Goal: Task Accomplishment & Management: Complete application form

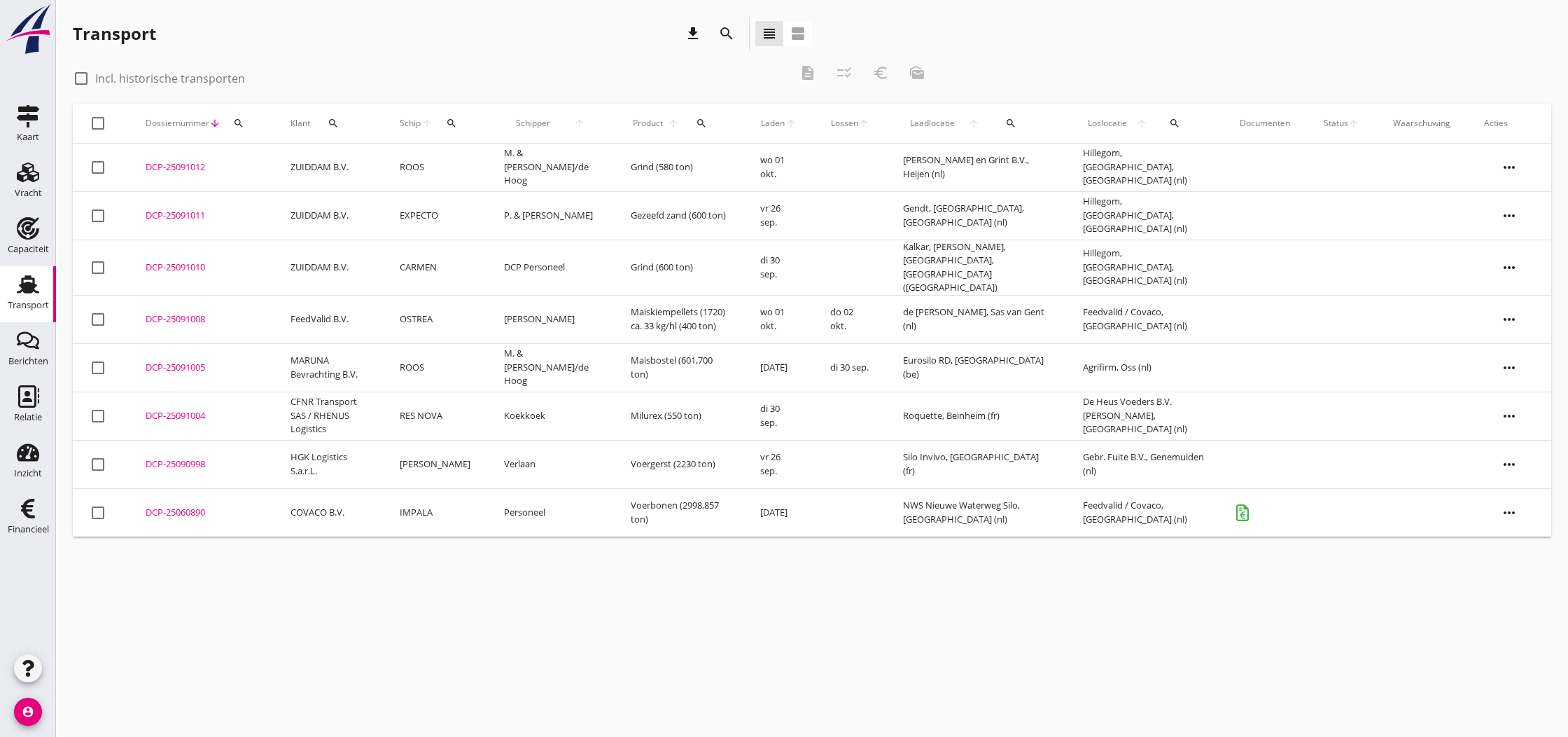
click at [174, 167] on div "DCP-25091012" at bounding box center [201, 167] width 112 height 14
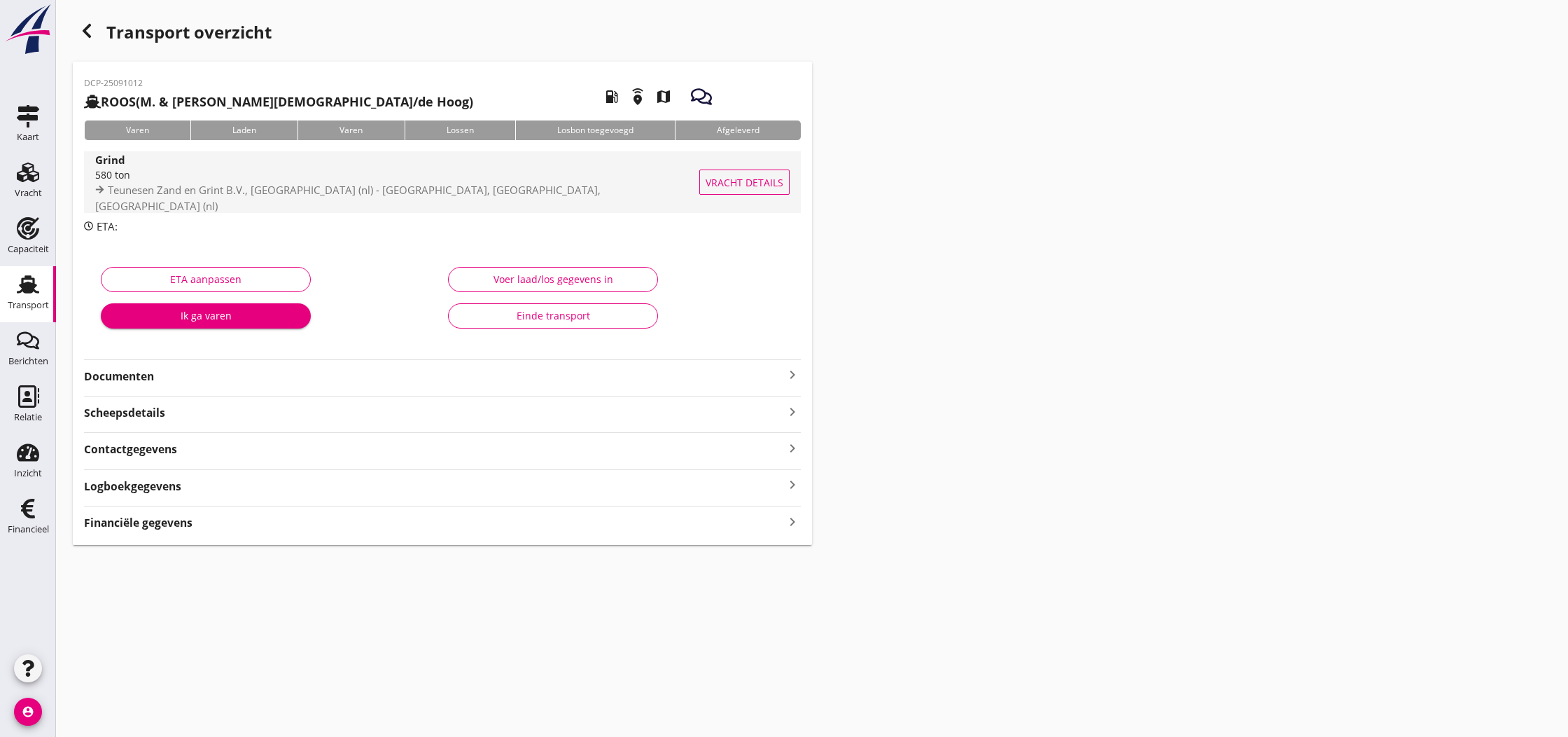
click at [246, 182] on div "580 ton" at bounding box center [399, 174] width 608 height 15
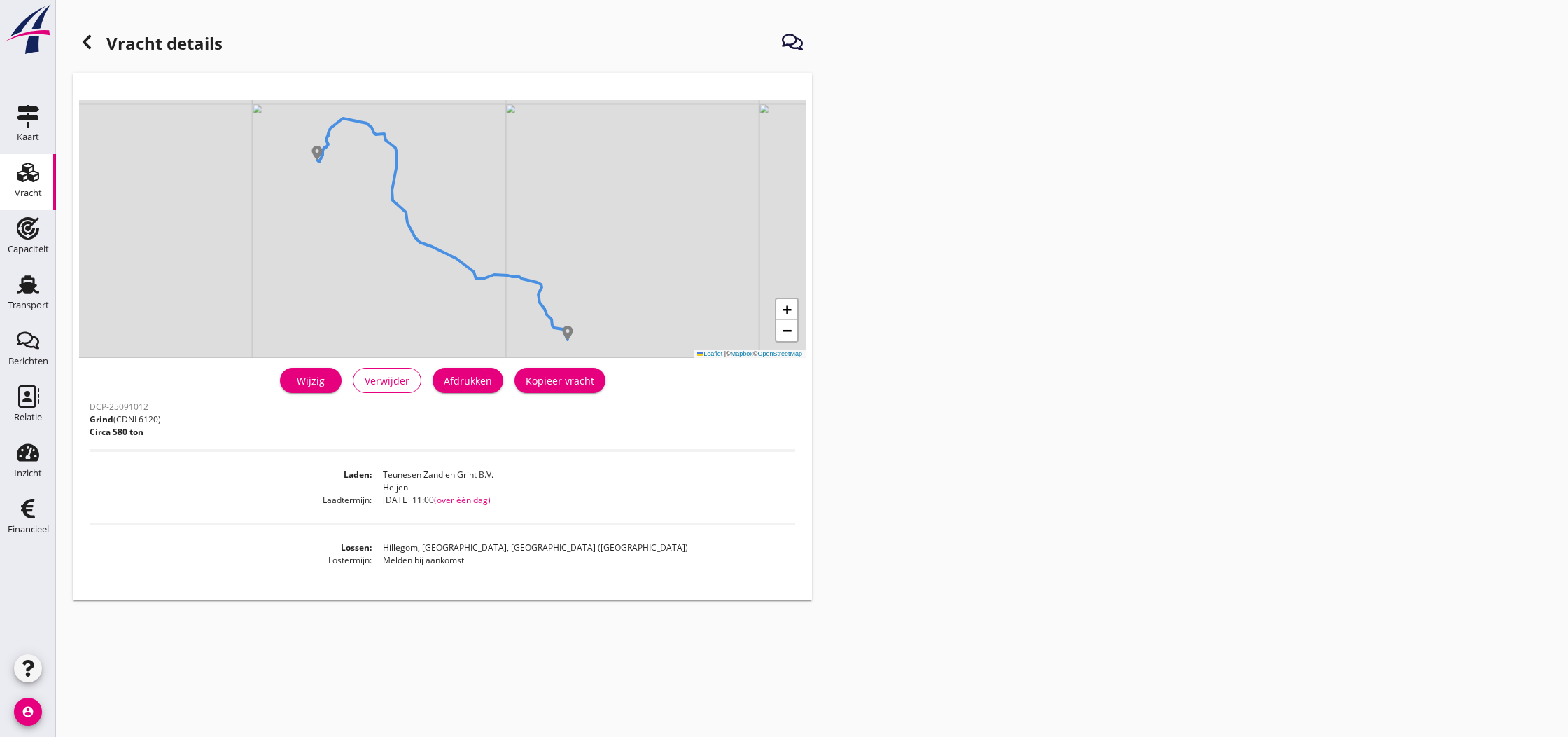
click at [309, 382] on div "Wijzig" at bounding box center [311, 380] width 39 height 15
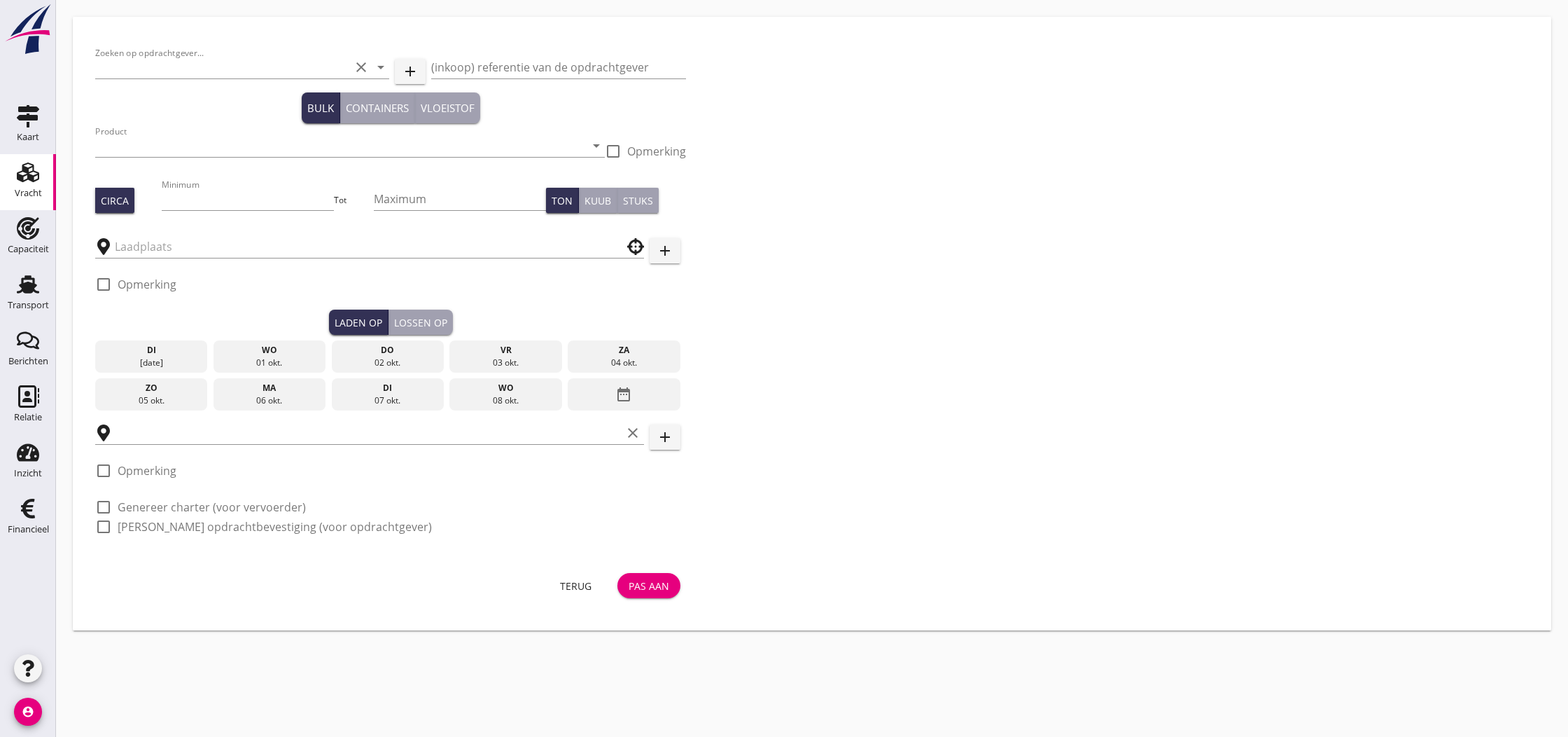
type input "ZUIDDAM B.V."
type input "Grind (6120)"
type input "580"
type input "Hillegom, [GEOGRAPHIC_DATA], [GEOGRAPHIC_DATA]"
type input "Teunesen Zand en Grint B.V."
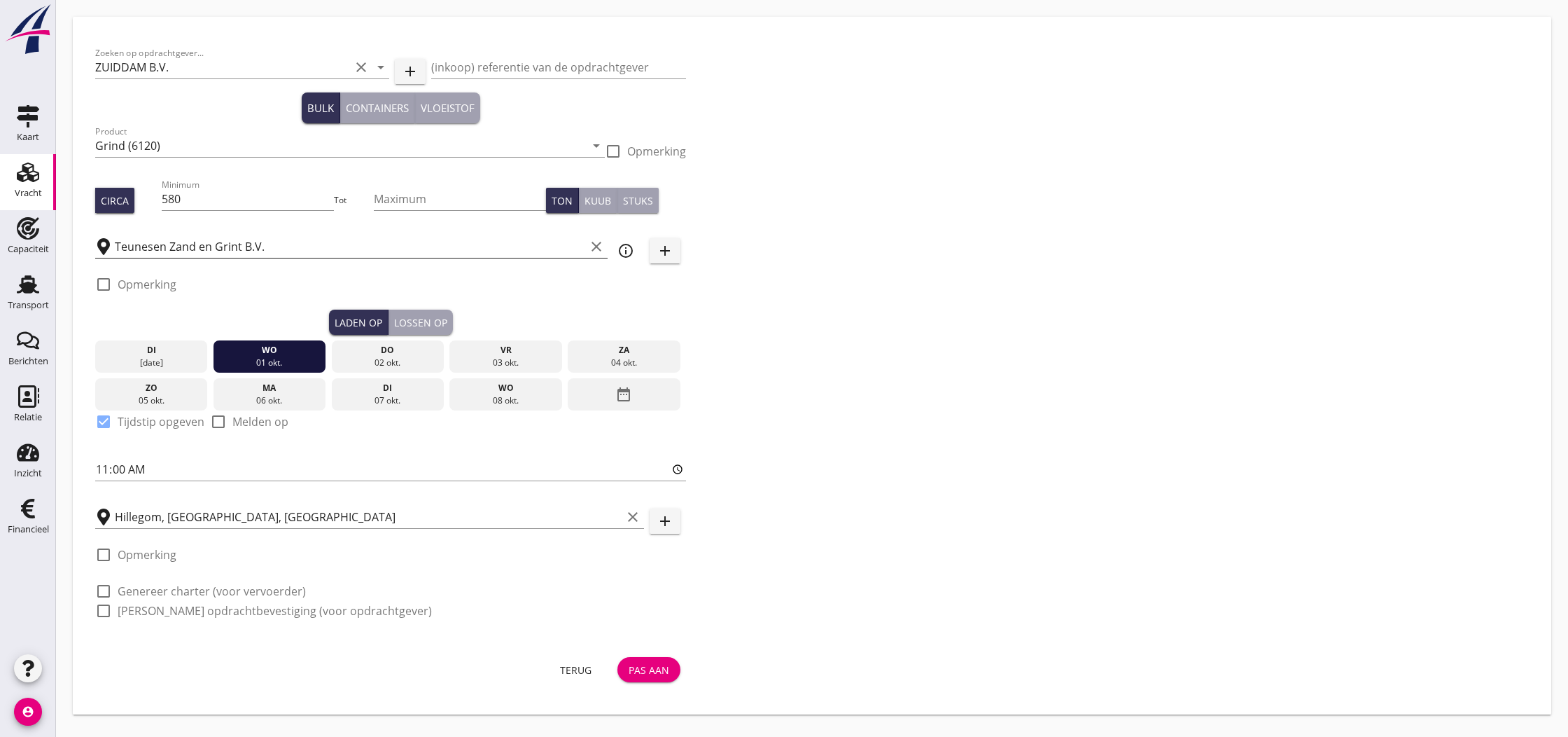
click at [598, 249] on icon "clear" at bounding box center [596, 246] width 17 height 17
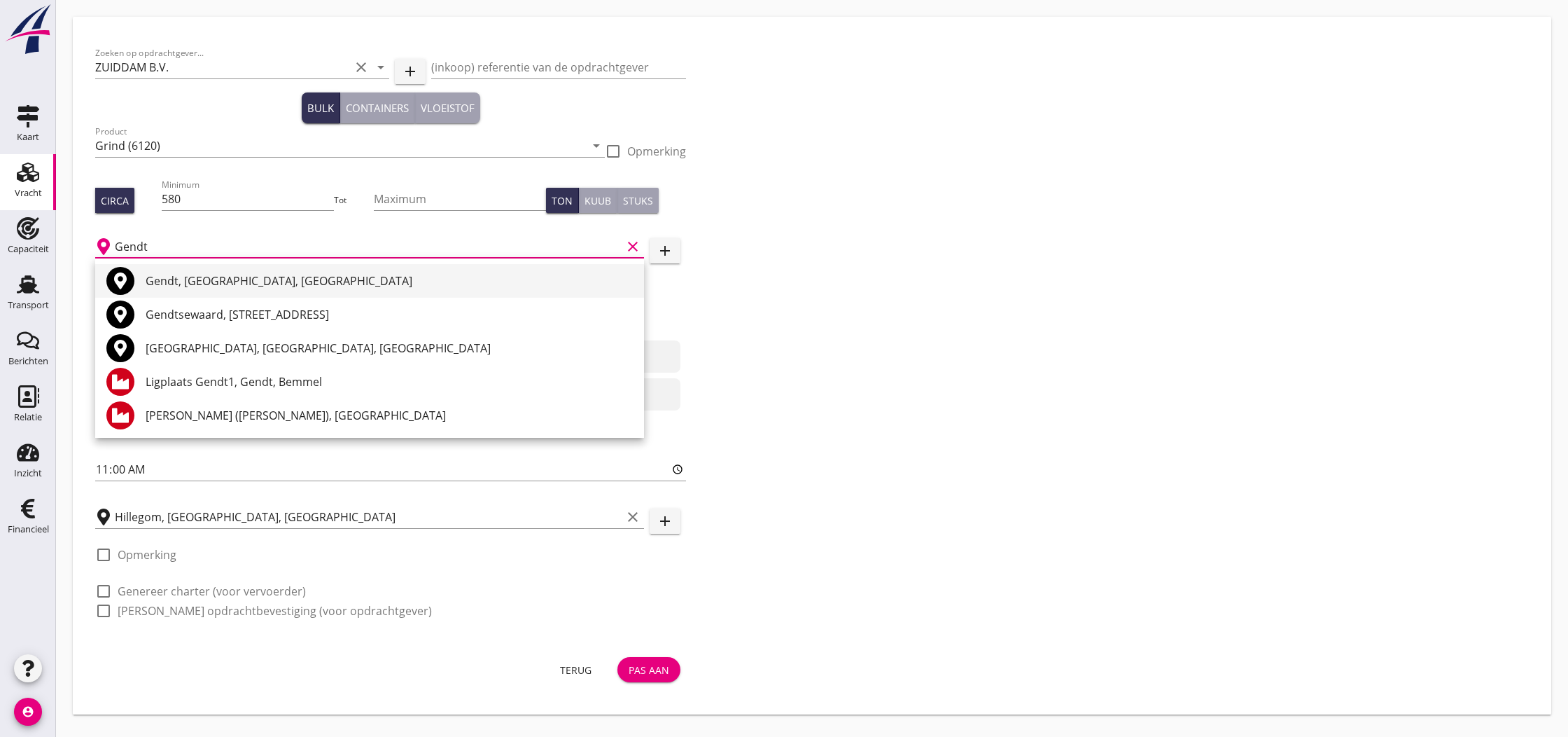
click at [280, 286] on div "Gendt, [GEOGRAPHIC_DATA], [GEOGRAPHIC_DATA]" at bounding box center [389, 280] width 487 height 17
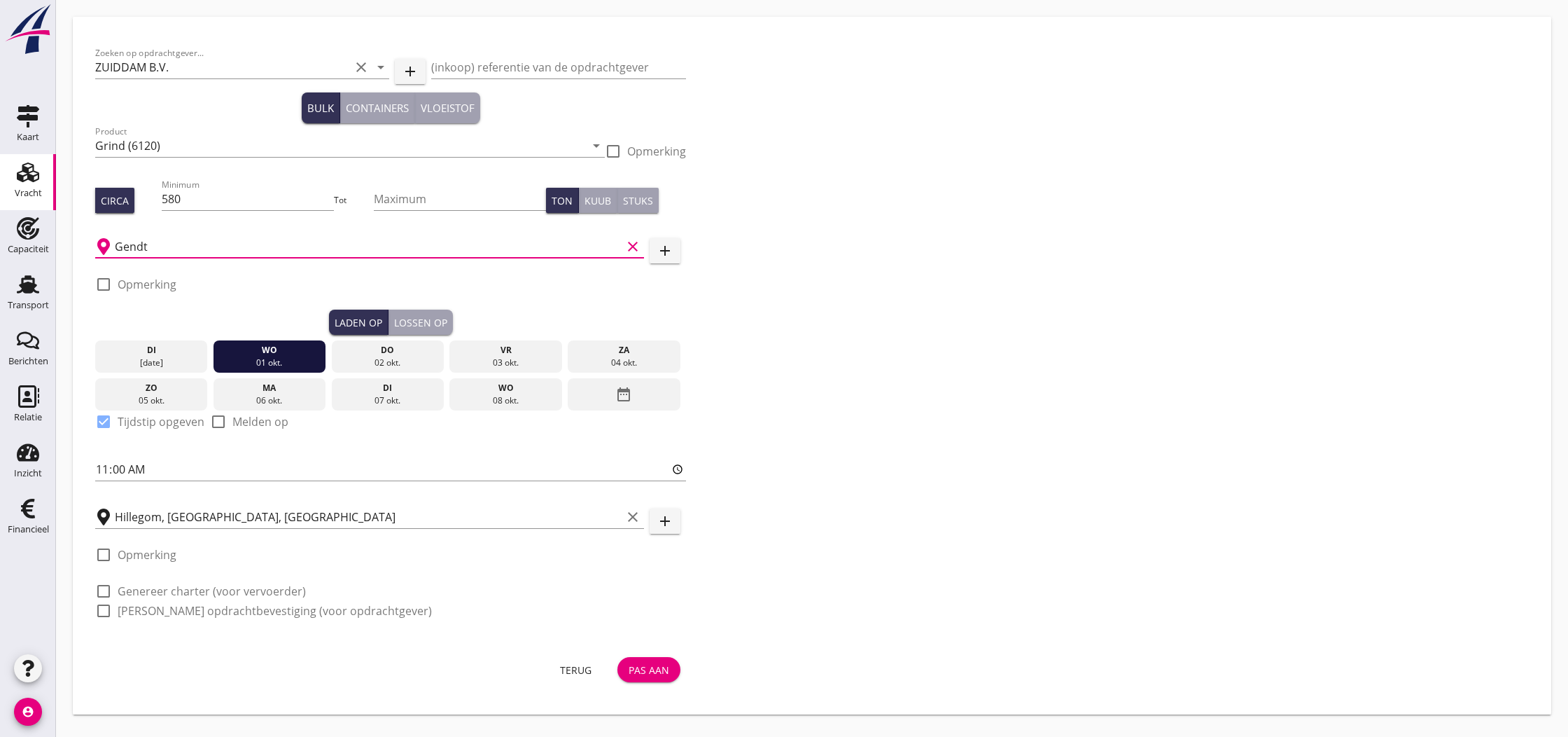
type input "Gendt, [GEOGRAPHIC_DATA], [GEOGRAPHIC_DATA]"
click at [157, 288] on label "Opmerking" at bounding box center [147, 284] width 59 height 14
checkbox input "true"
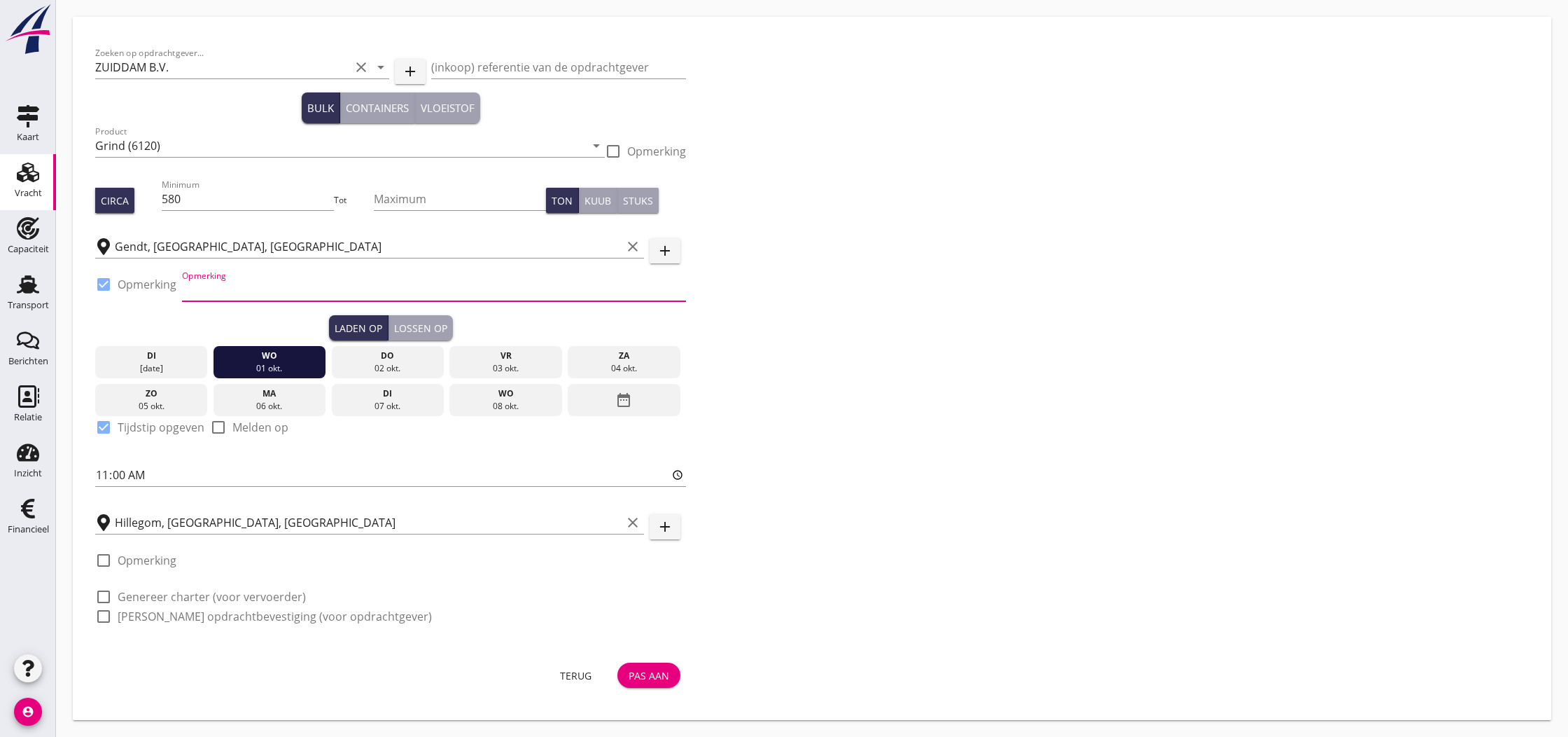
click at [235, 293] on input "Opmerking" at bounding box center [433, 290] width 504 height 23
type input "K3"
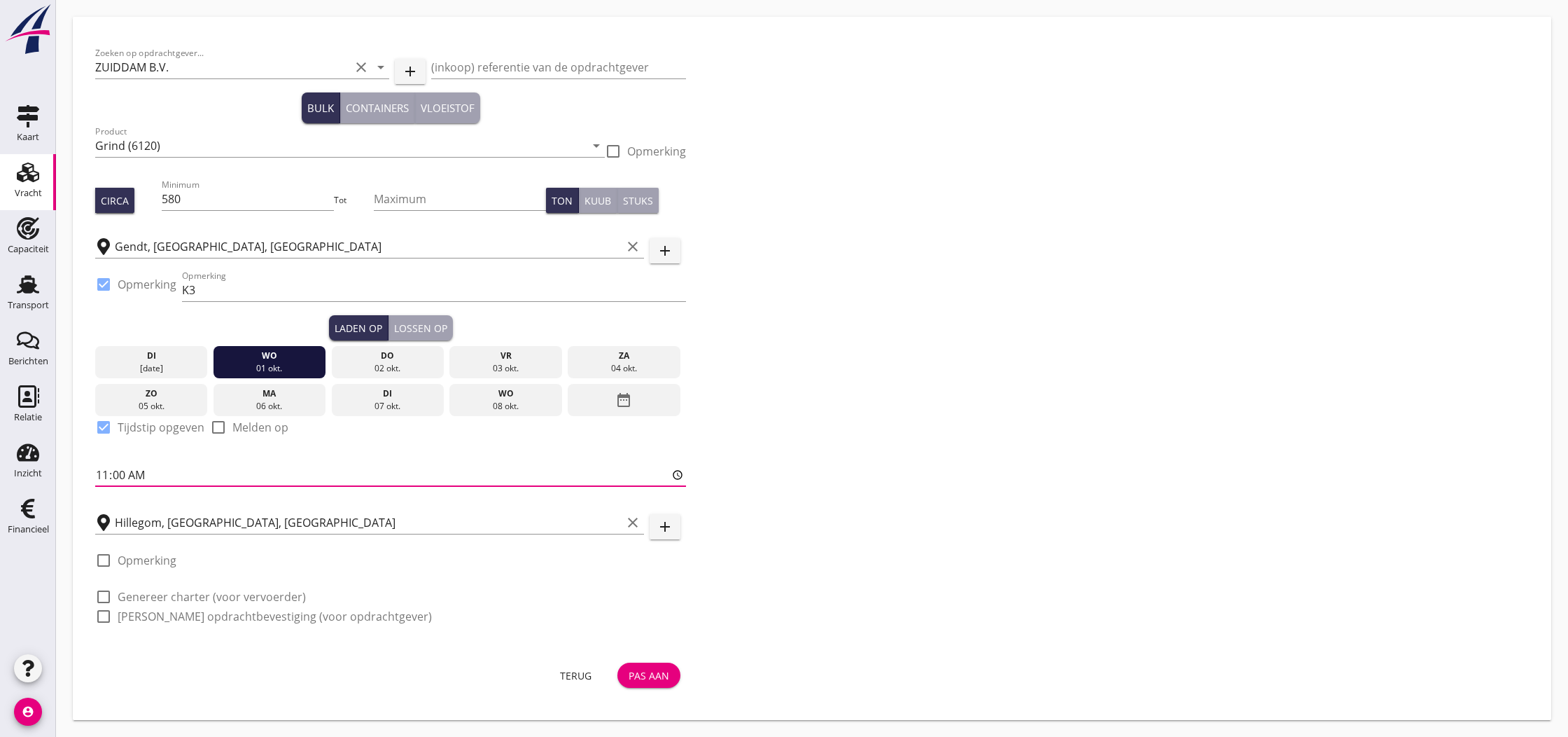
click at [100, 479] on input "11:00" at bounding box center [391, 474] width 591 height 23
click at [121, 473] on input "06:00" at bounding box center [391, 474] width 591 height 23
type input "06:30"
click at [652, 676] on div "Pas aan" at bounding box center [649, 675] width 41 height 15
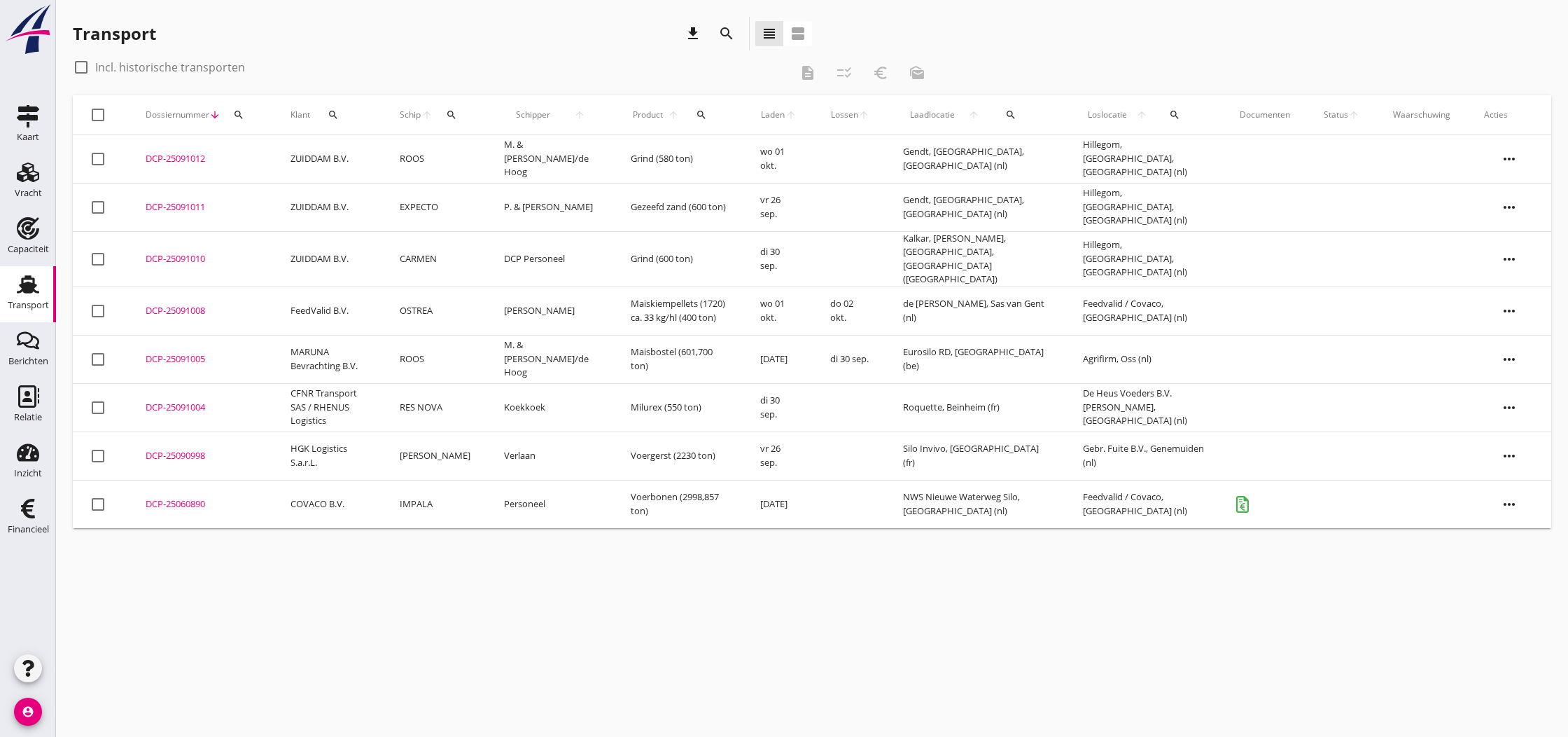
click at [179, 161] on div "DCP-25091012" at bounding box center [201, 158] width 112 height 14
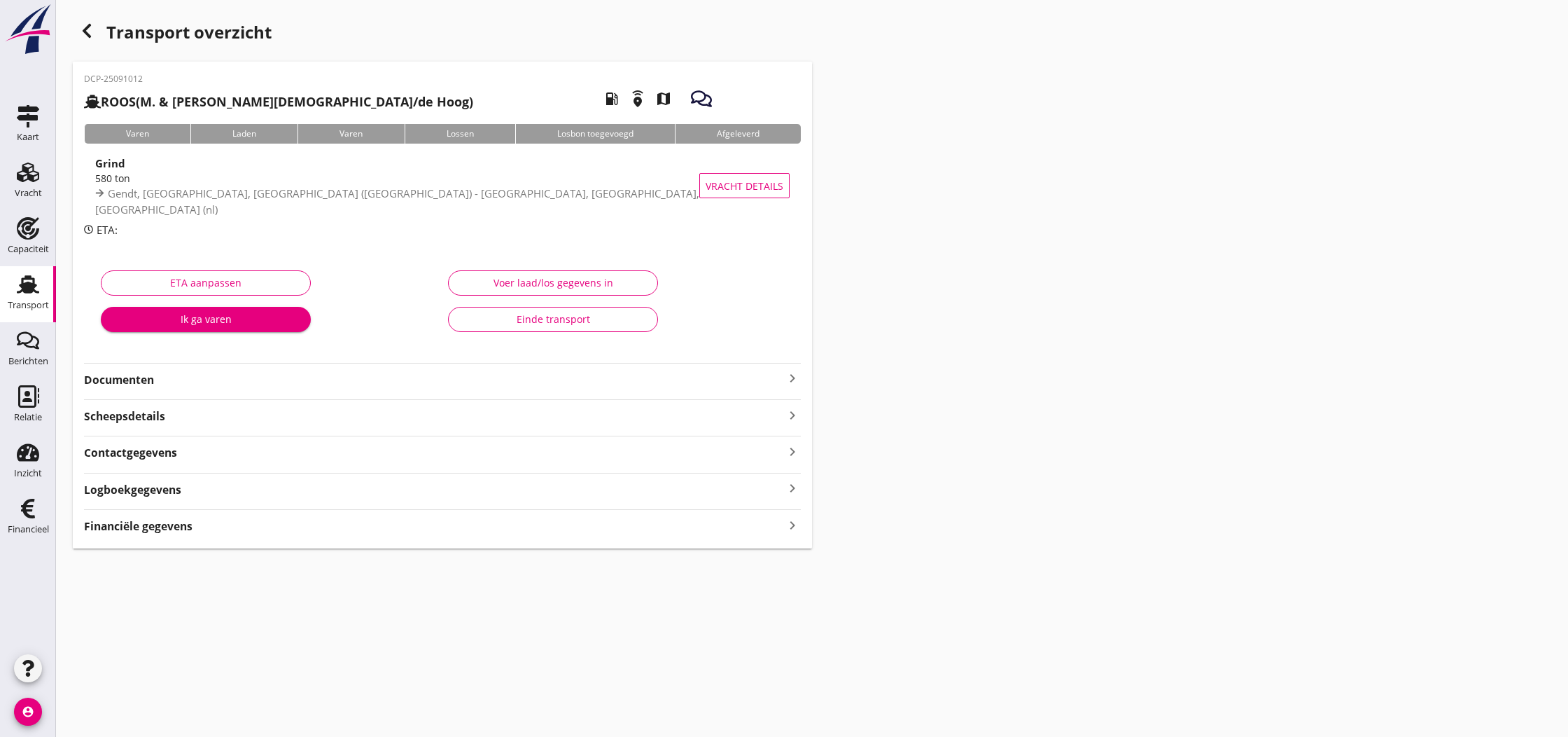
click at [793, 376] on icon "keyboard_arrow_right" at bounding box center [792, 378] width 17 height 17
drag, startPoint x: 459, startPoint y: 406, endPoint x: 453, endPoint y: 418, distance: 13.4
click at [459, 408] on div "Voeg bestand toe" at bounding box center [442, 417] width 717 height 24
click at [452, 418] on div "Voeg bestand toe" at bounding box center [443, 418] width 74 height 14
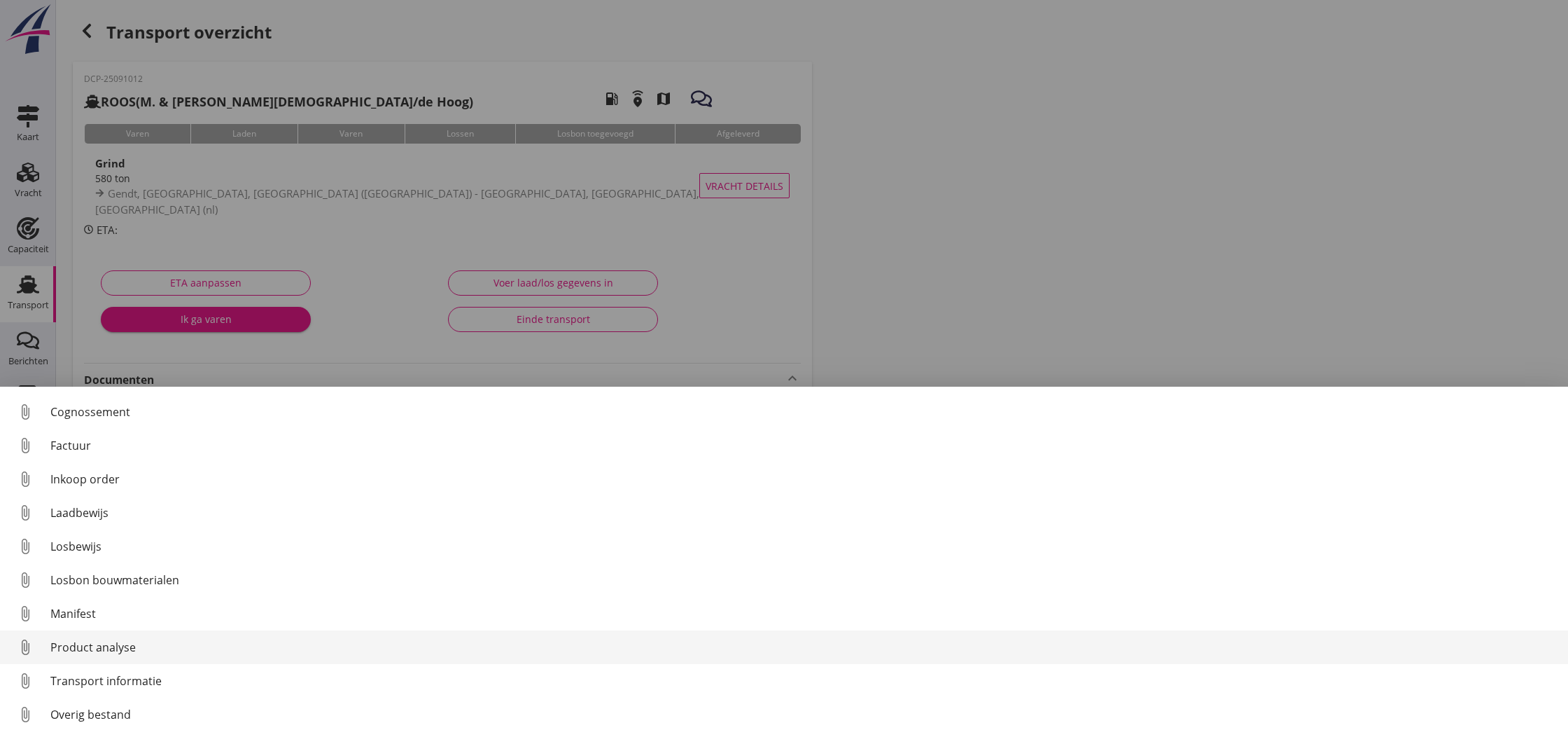
scroll to position [64, 0]
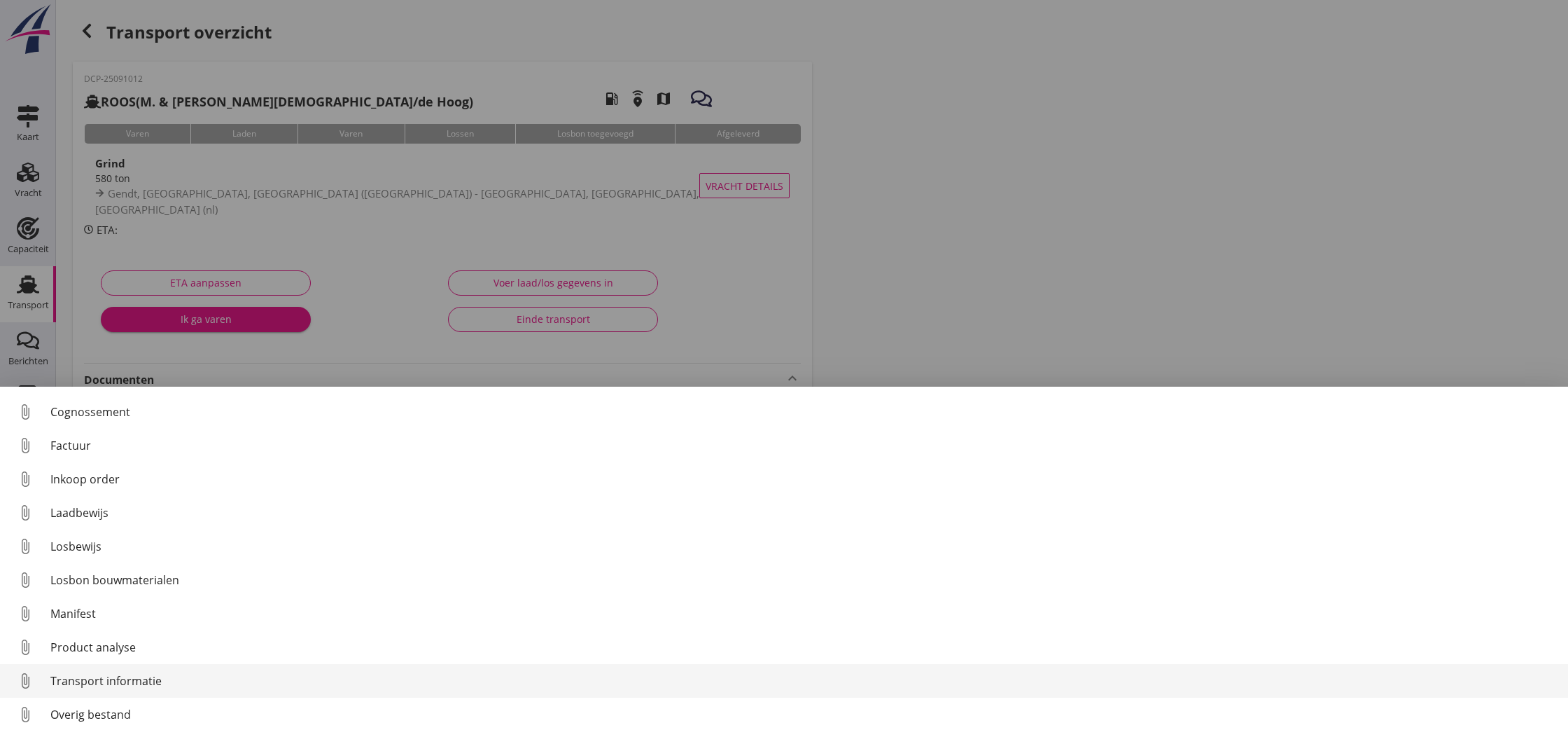
click at [107, 685] on div "Transport informatie" at bounding box center [803, 680] width 1506 height 17
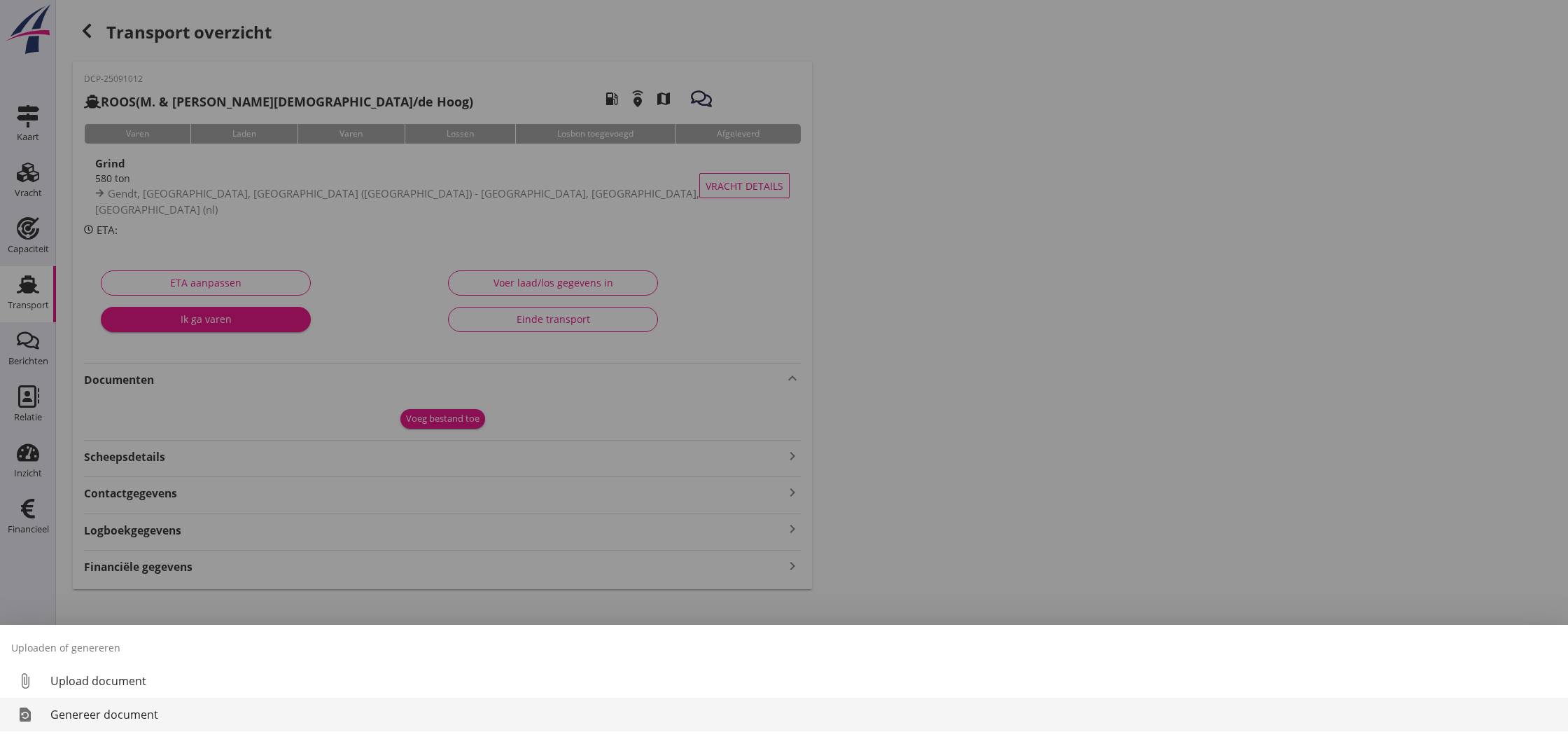
click at [137, 718] on div "Genereer document" at bounding box center [803, 714] width 1506 height 17
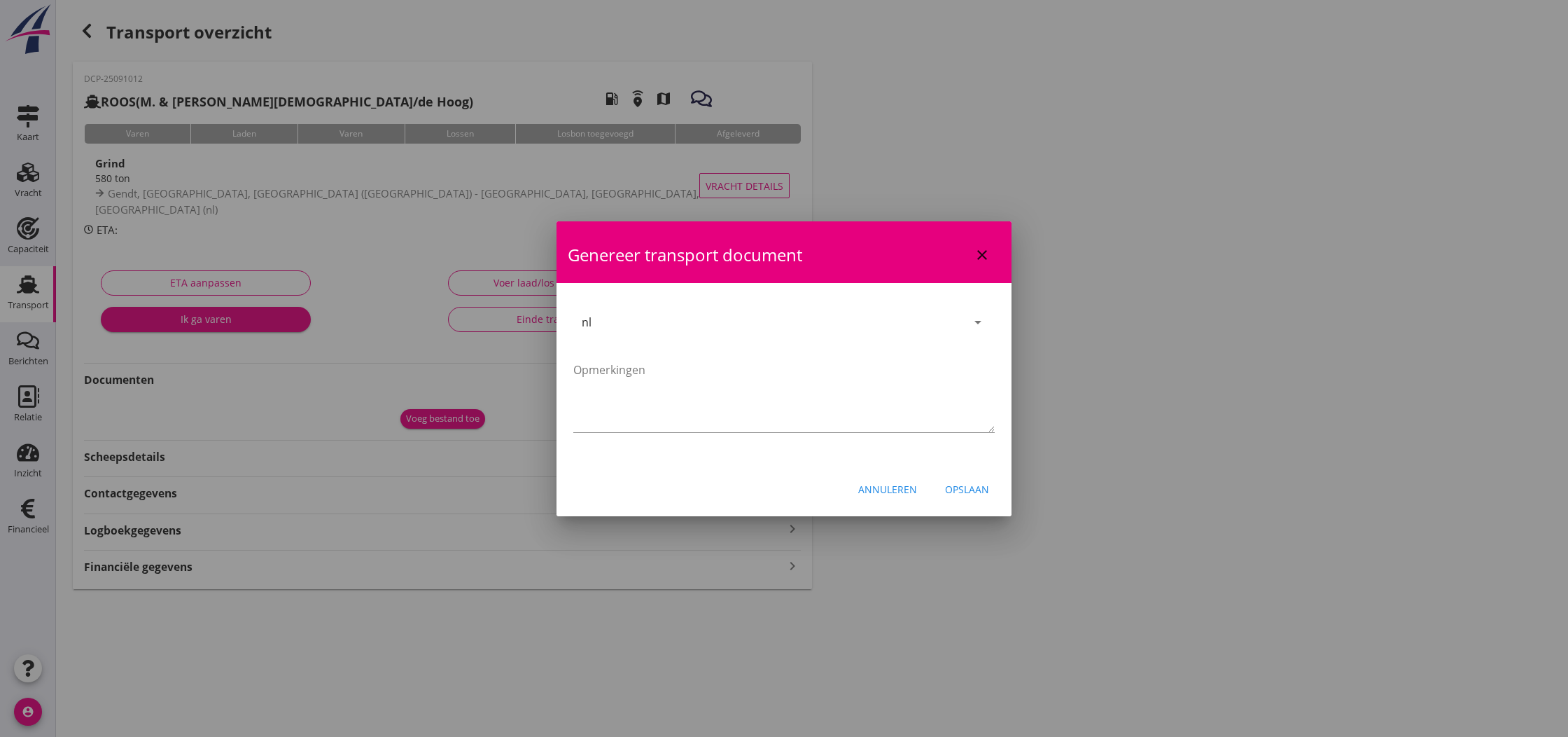
click at [955, 490] on div "Opslaan" at bounding box center [966, 489] width 44 height 15
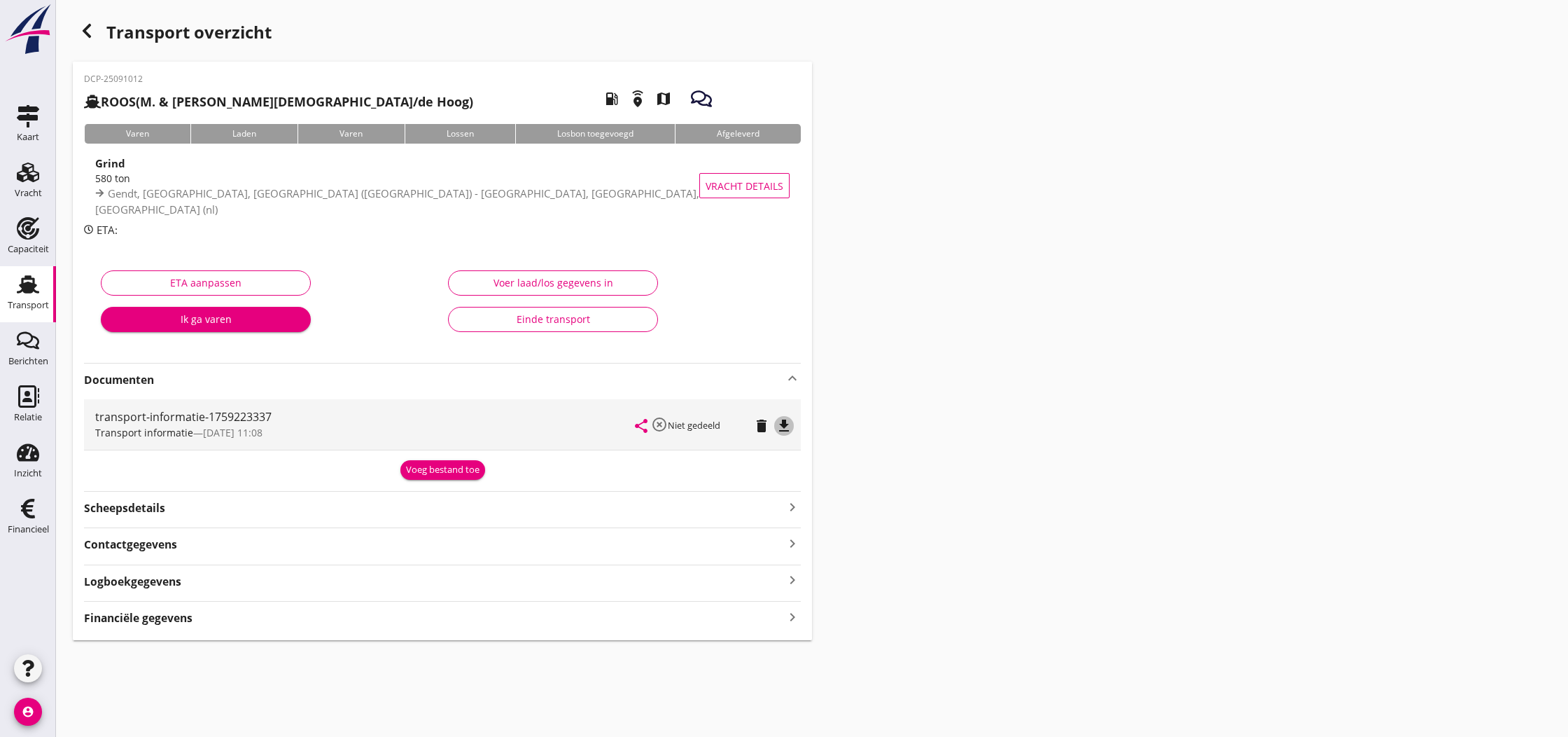
click at [786, 428] on icon "file_download" at bounding box center [783, 425] width 17 height 17
click at [787, 427] on icon "open_in_browser" at bounding box center [783, 425] width 17 height 17
click at [92, 32] on icon "button" at bounding box center [86, 31] width 17 height 17
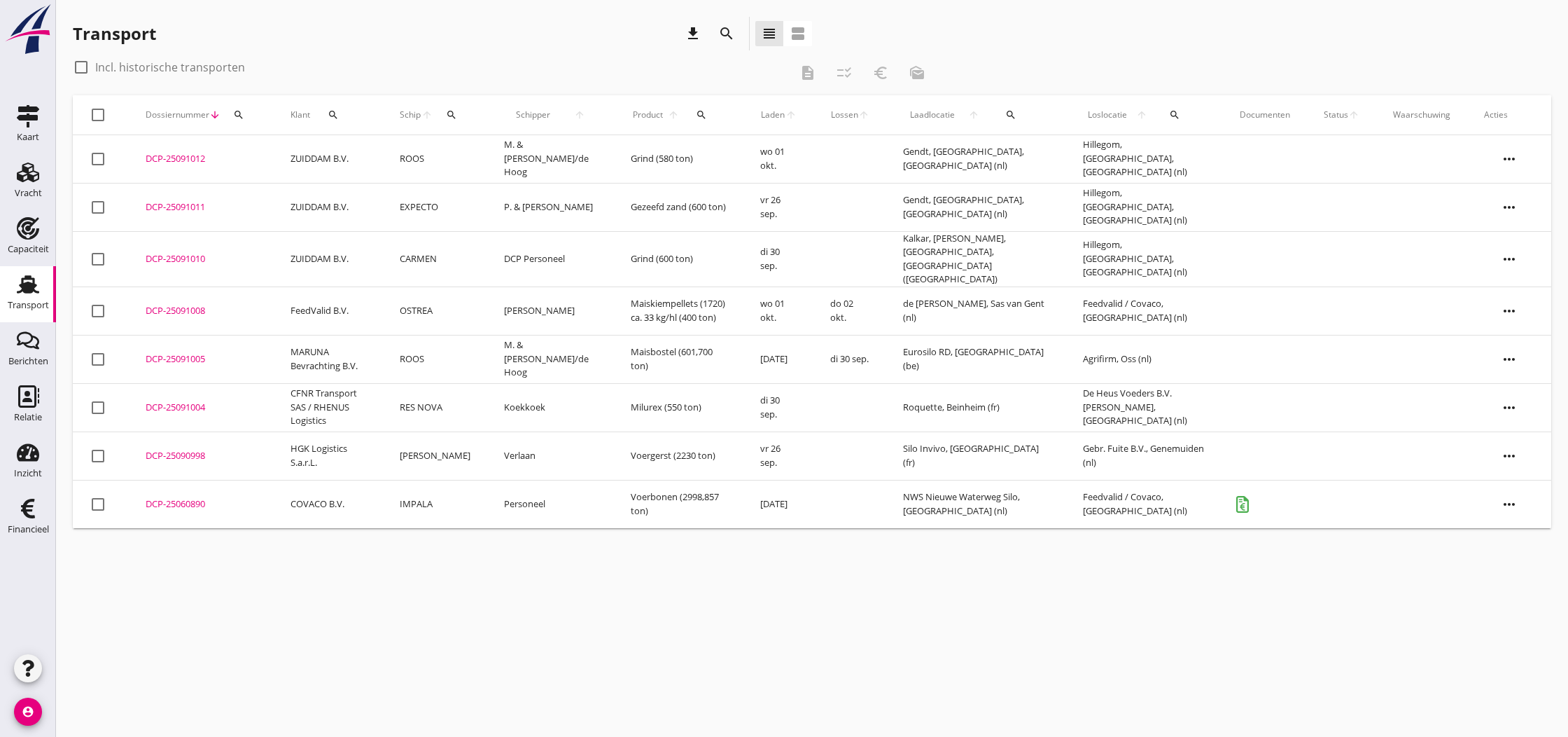
click at [171, 353] on div "DCP-25091005" at bounding box center [201, 359] width 112 height 14
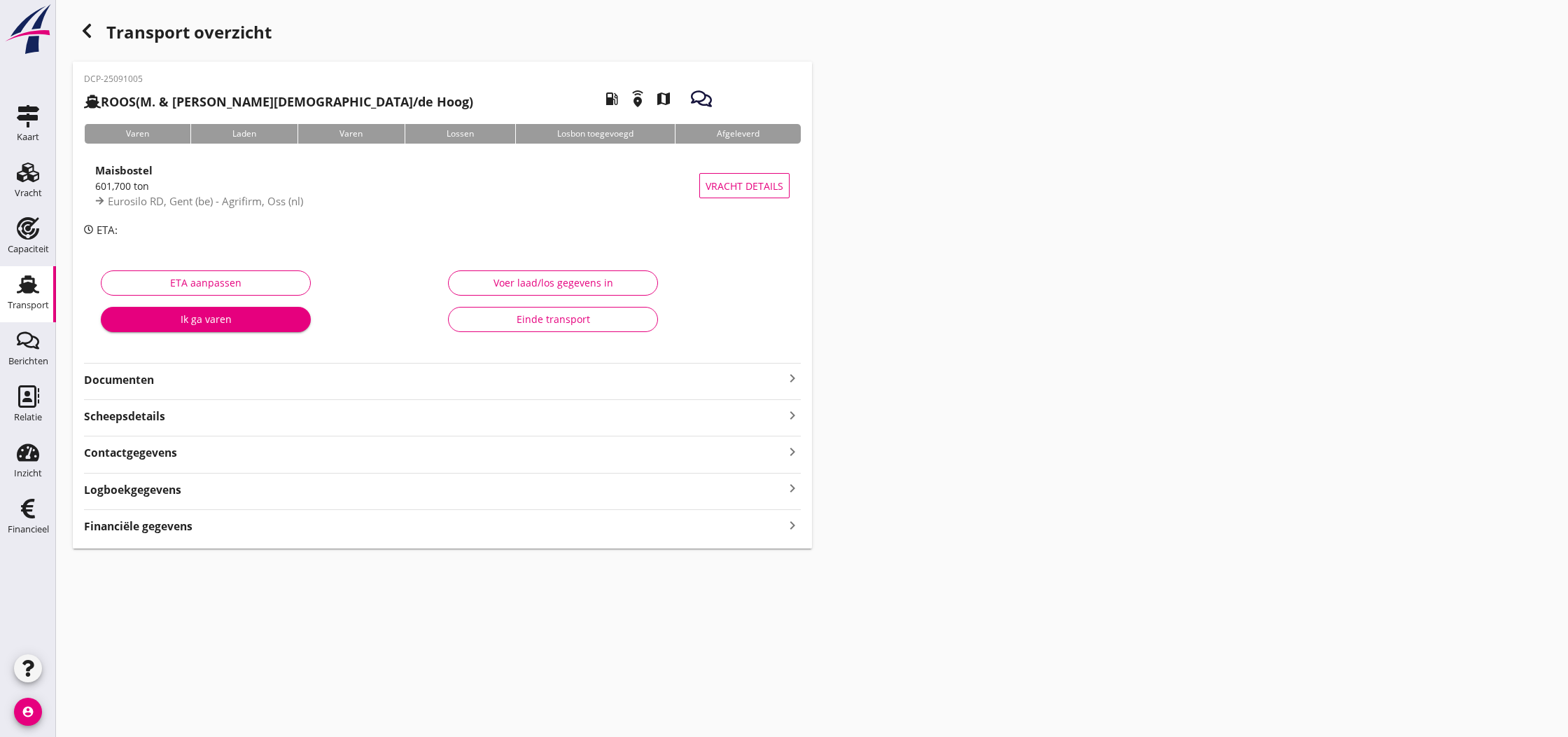
click at [792, 378] on icon "keyboard_arrow_right" at bounding box center [792, 378] width 17 height 17
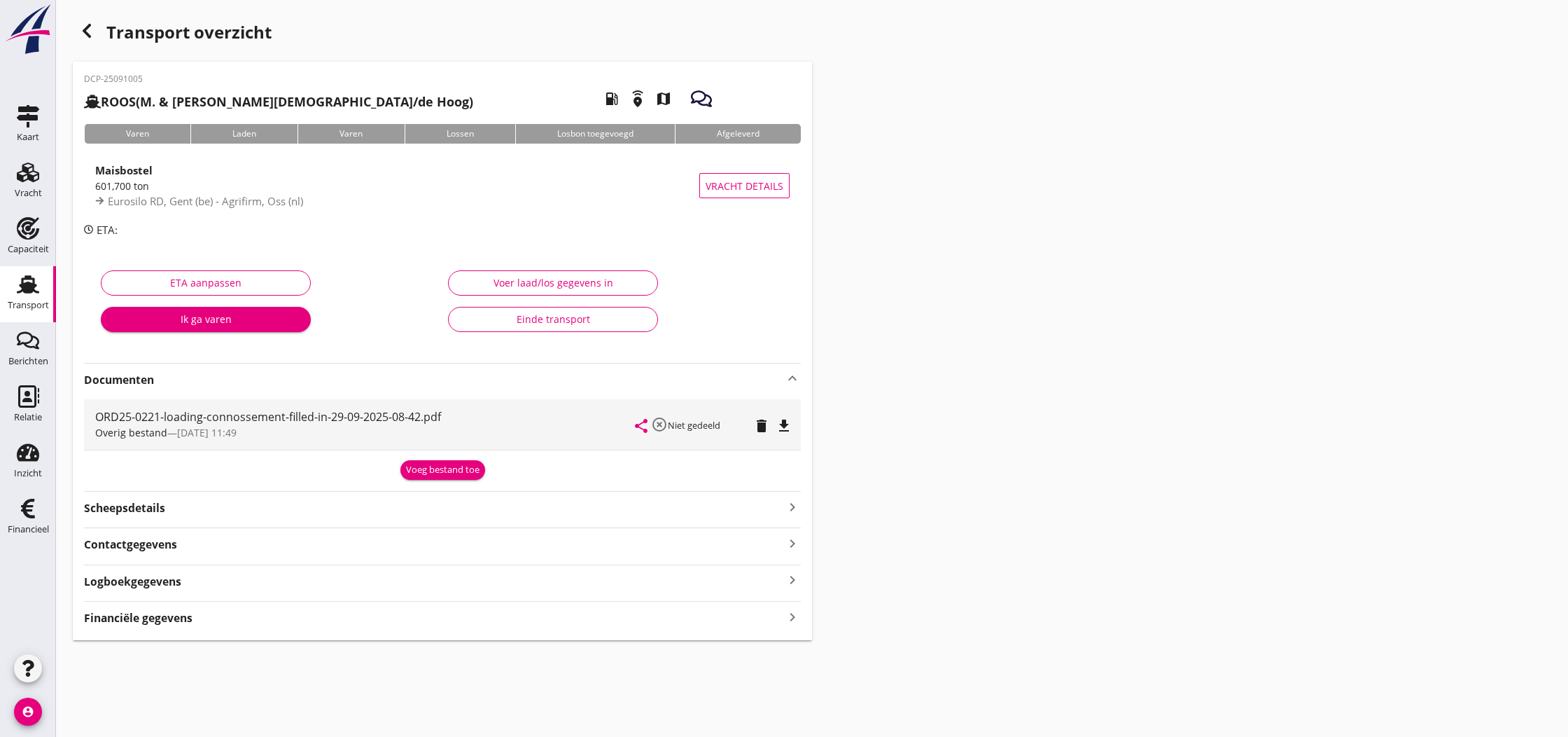
click at [792, 616] on icon "keyboard_arrow_right" at bounding box center [792, 617] width 17 height 19
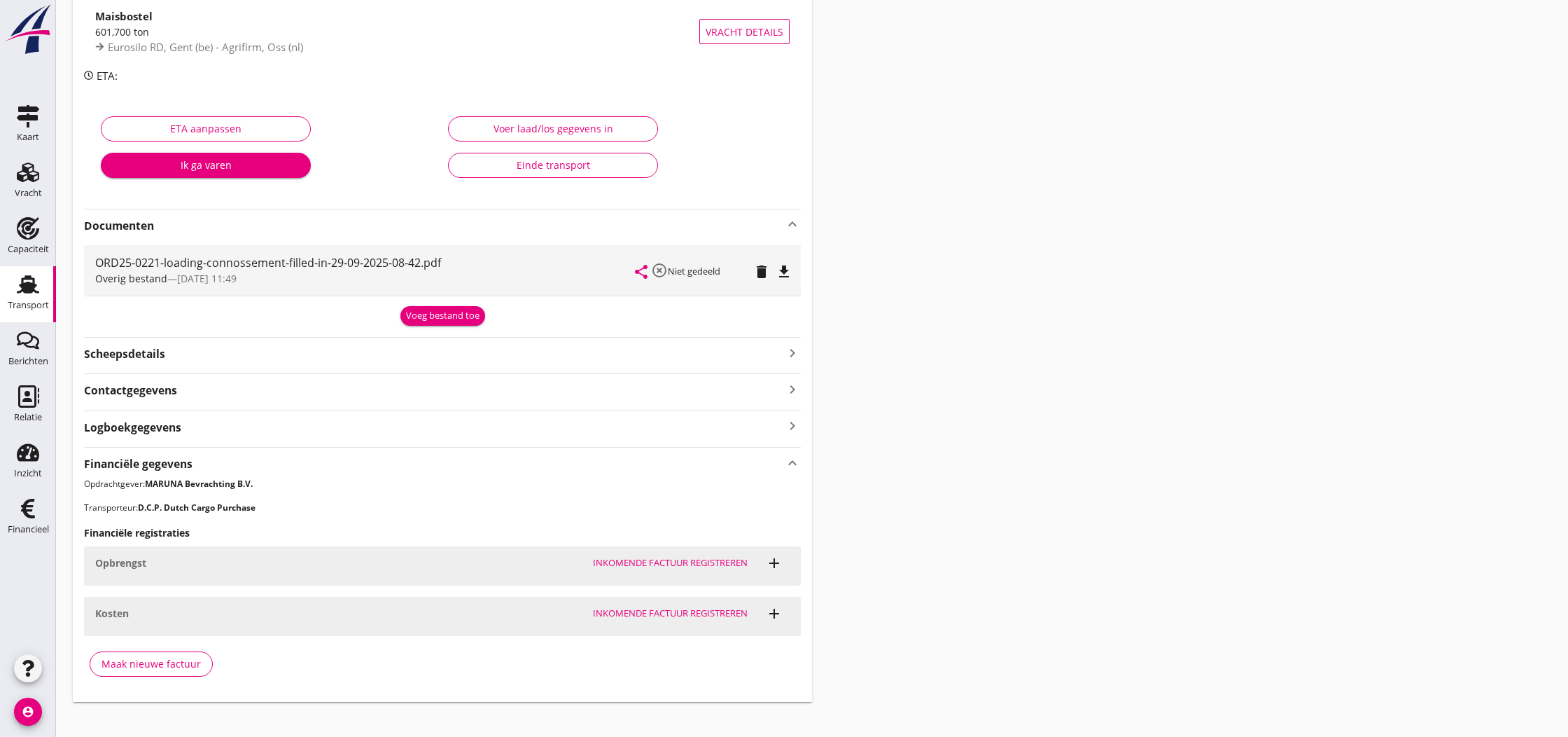
scroll to position [163, 0]
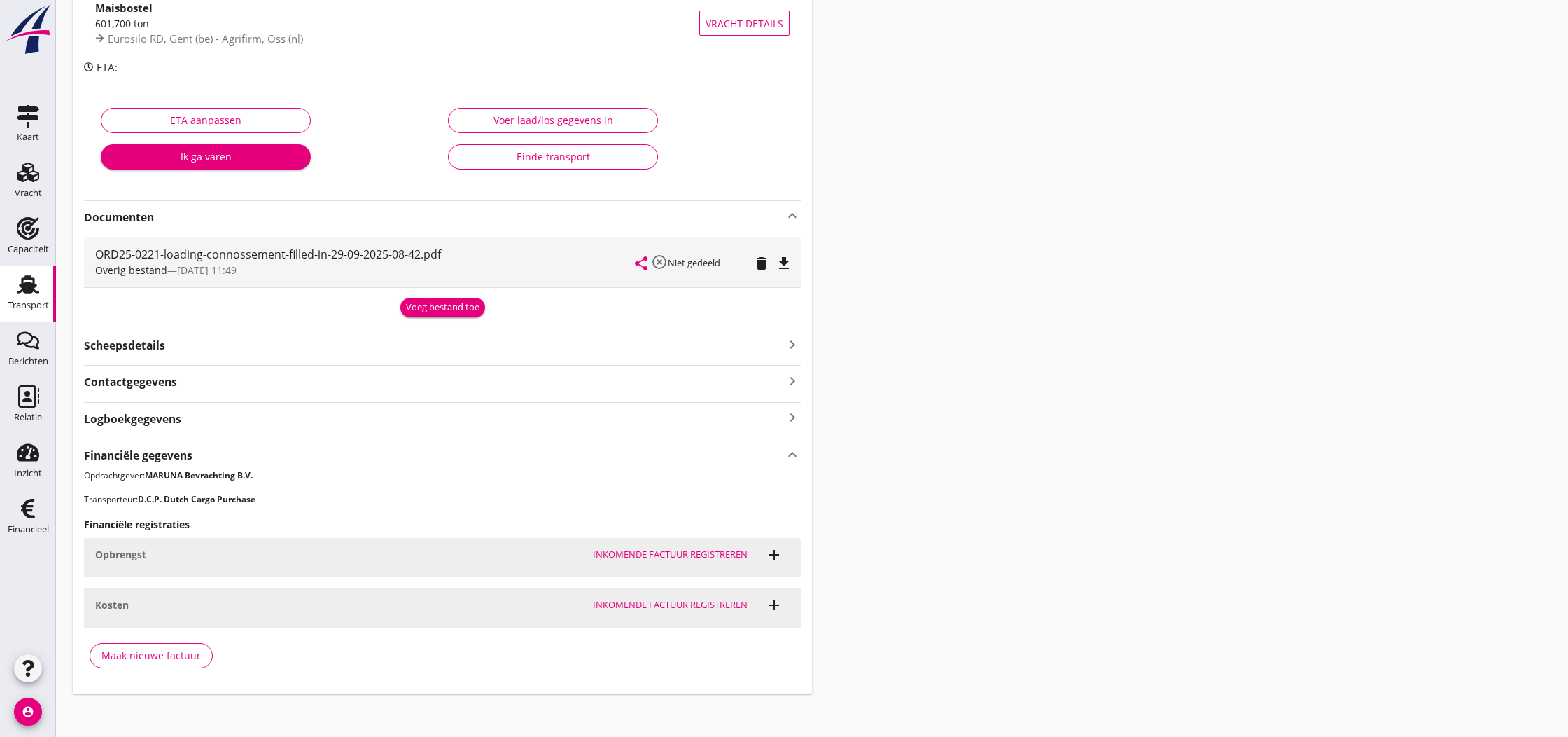
click at [184, 654] on div "Maak nieuwe factuur" at bounding box center [151, 655] width 99 height 15
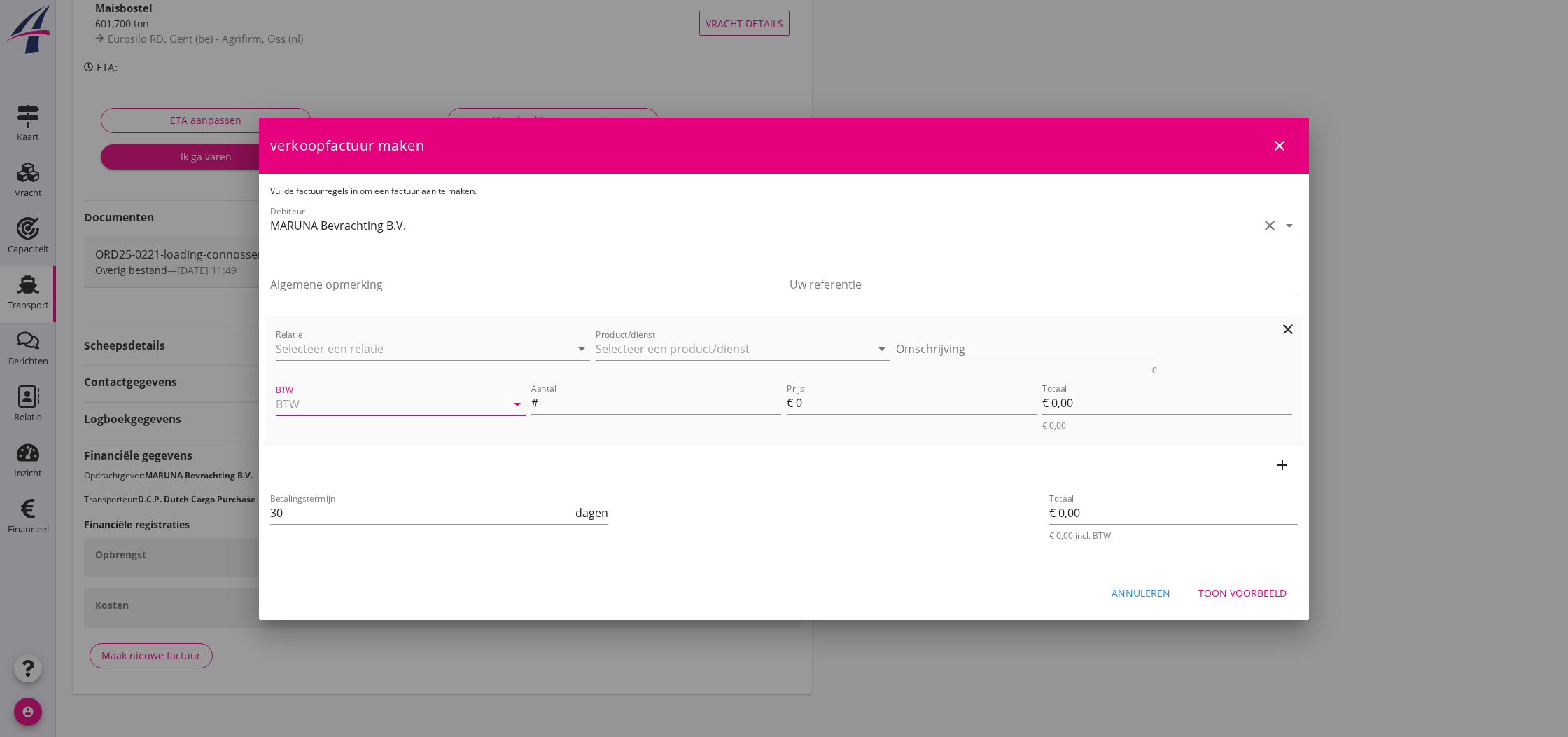
click at [358, 405] on input "BTW" at bounding box center [381, 404] width 211 height 23
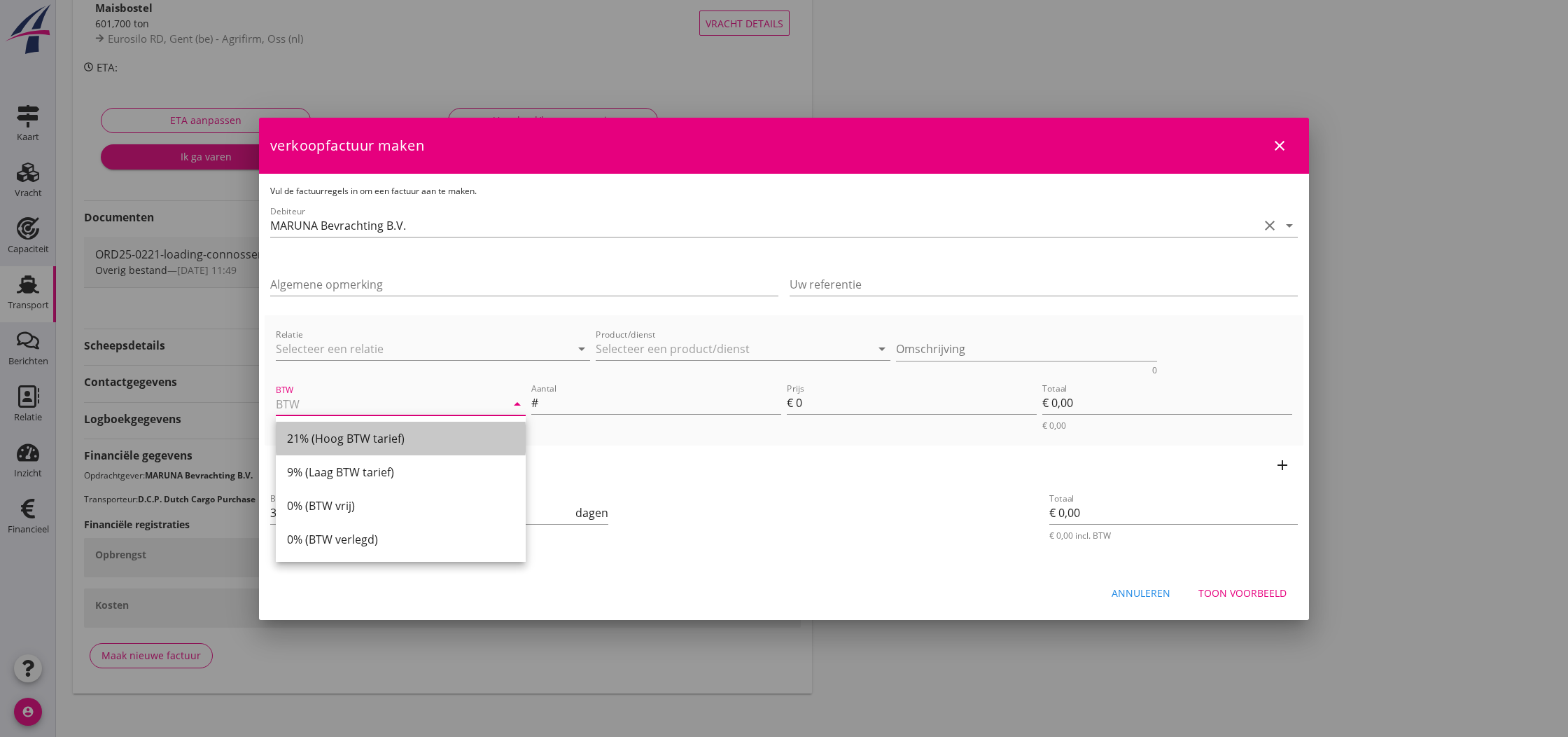
drag, startPoint x: 354, startPoint y: 441, endPoint x: 485, endPoint y: 431, distance: 131.4
click at [360, 441] on div "21% (Hoog BTW tarief)" at bounding box center [400, 438] width 228 height 17
type input "21% (Hoog BTW tarief)"
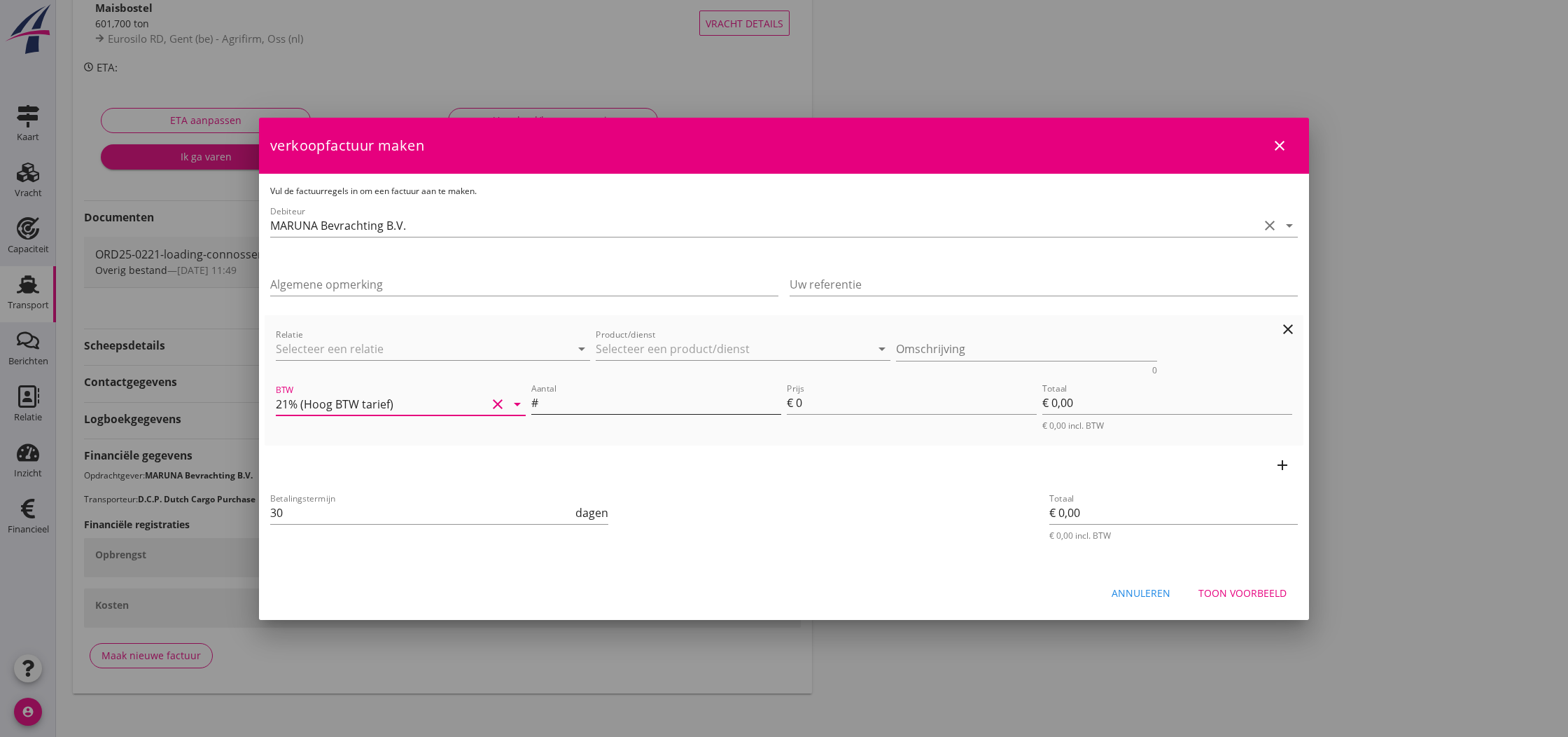
click at [593, 398] on input "Aantal" at bounding box center [661, 402] width 240 height 23
type input "1"
drag, startPoint x: 798, startPoint y: 406, endPoint x: 817, endPoint y: 404, distance: 19.1
click at [815, 403] on input "0" at bounding box center [916, 402] width 241 height 23
type input "5"
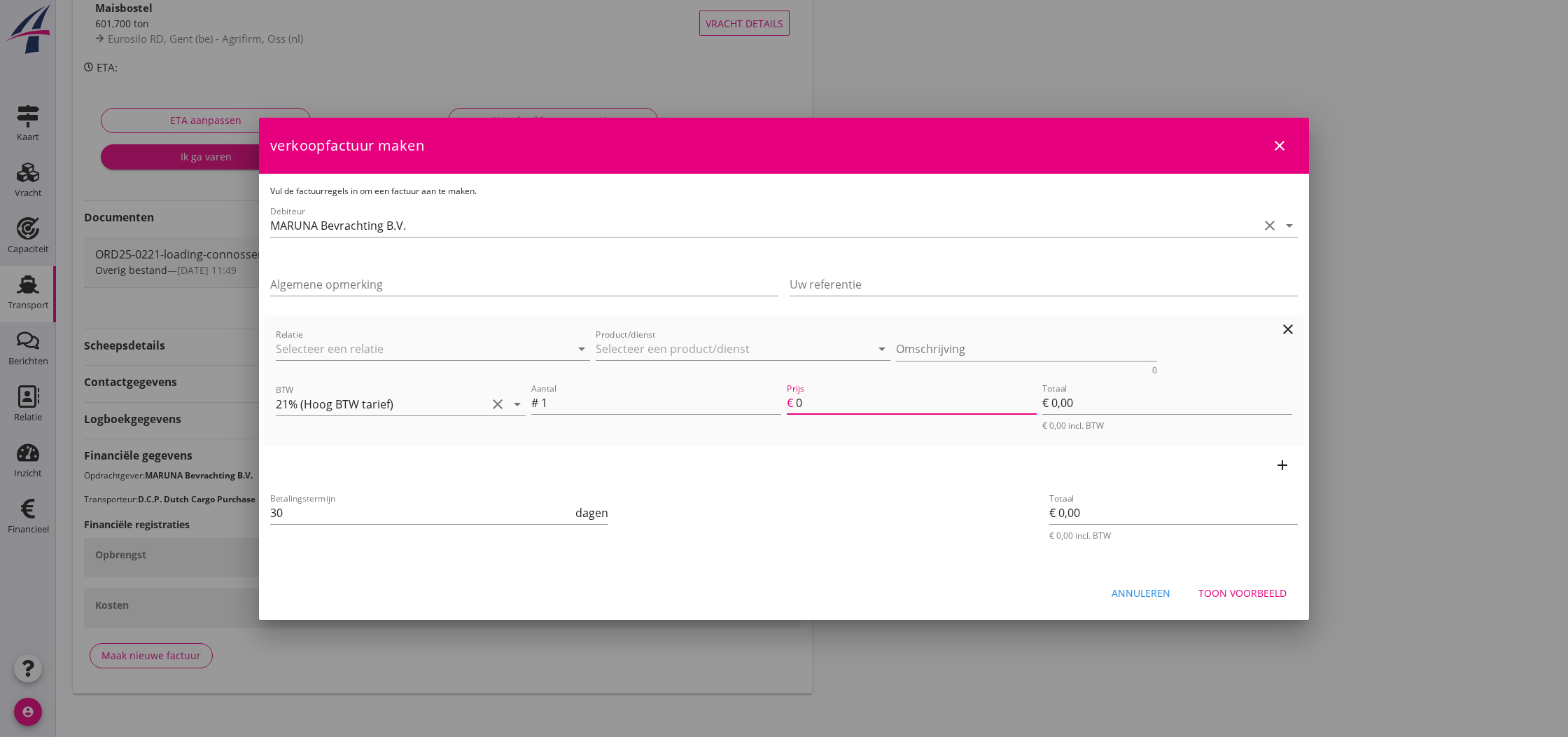
type input "€ 5,00"
type input "55"
type input "€ 55,00"
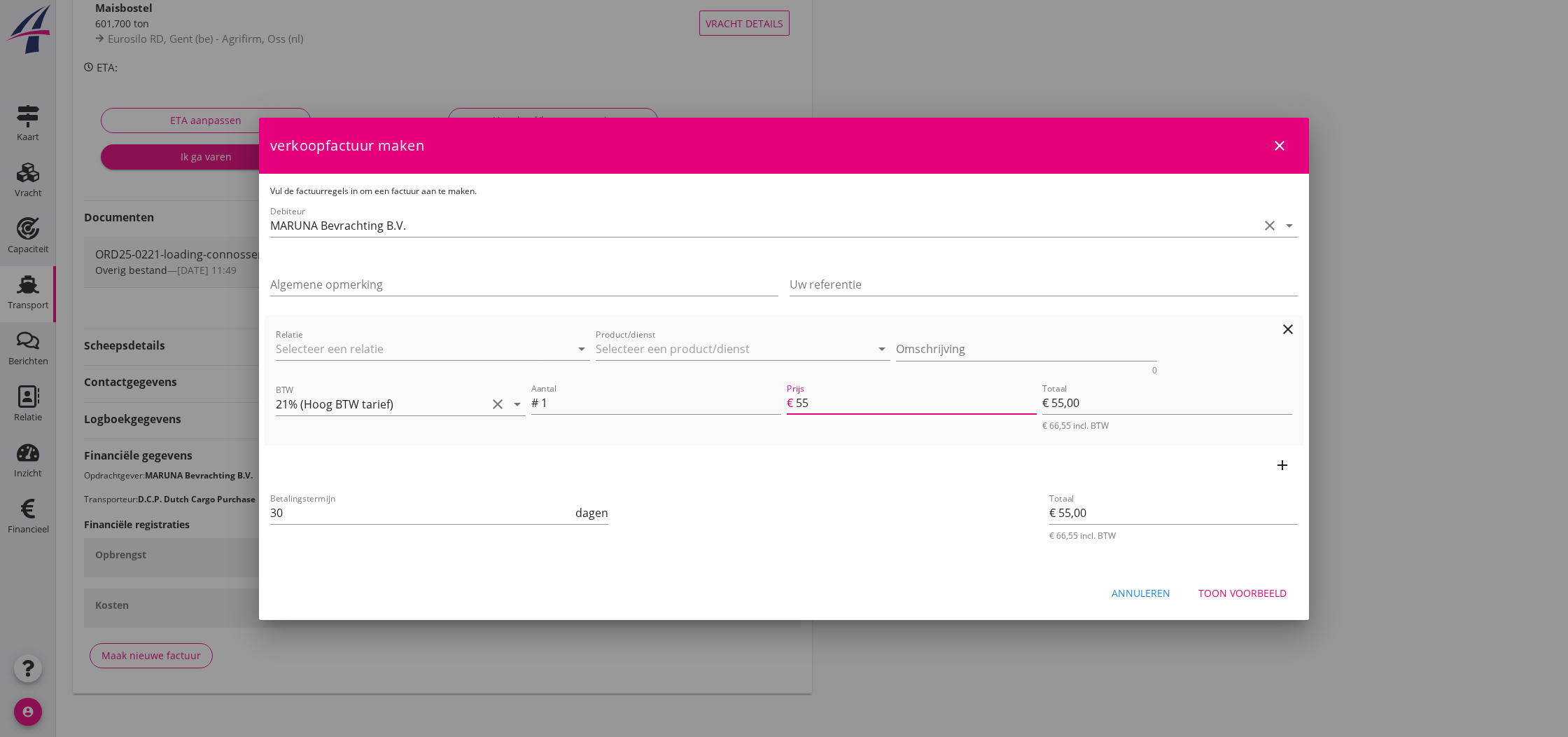
type input "550"
type input "€ 550,00"
type input "5500"
type input "€ 5.500,00"
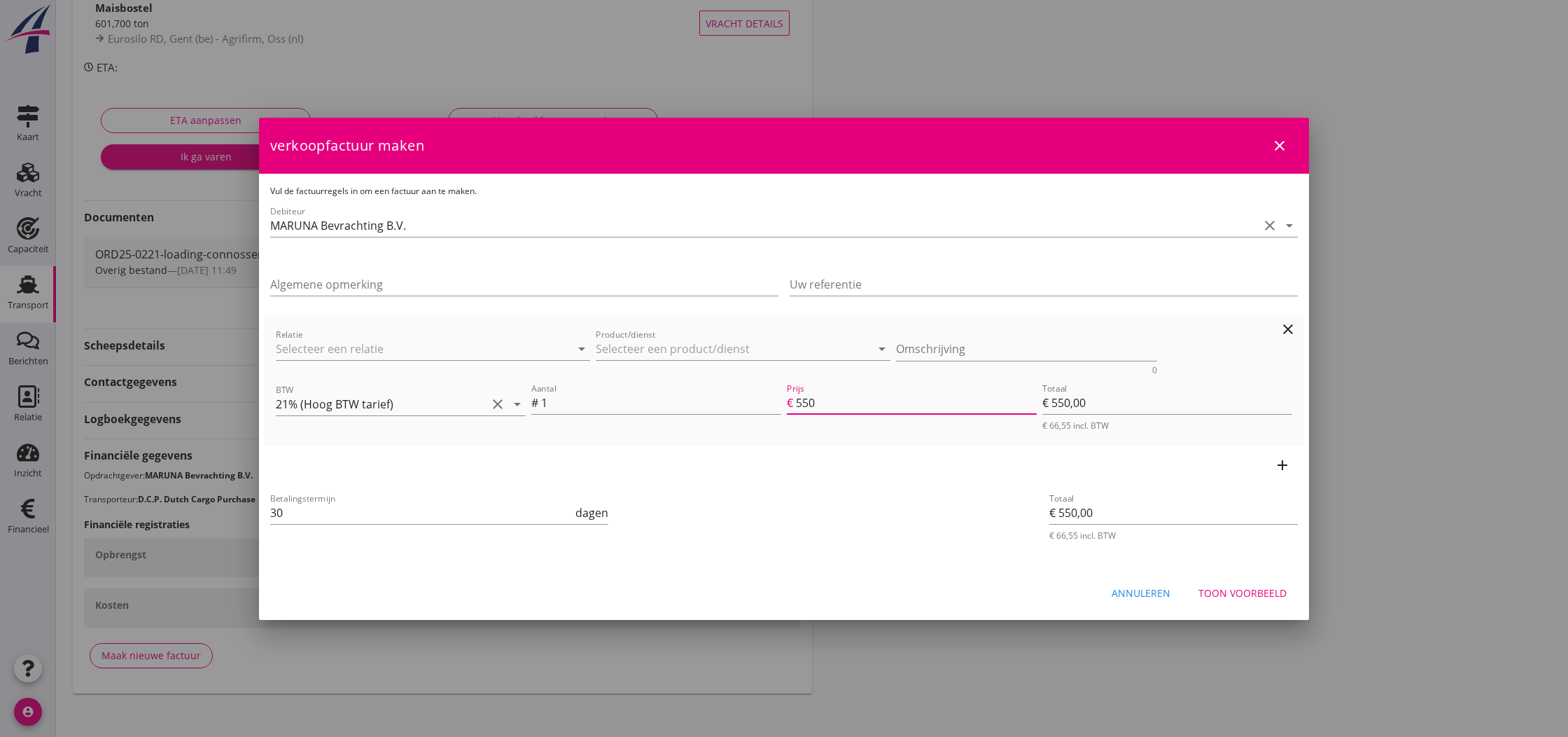
type input "€ 5.500,00"
type input "5500.00"
drag, startPoint x: 283, startPoint y: 515, endPoint x: 272, endPoint y: 515, distance: 11.0
click at [272, 515] on input "30" at bounding box center [421, 512] width 303 height 23
type input "21"
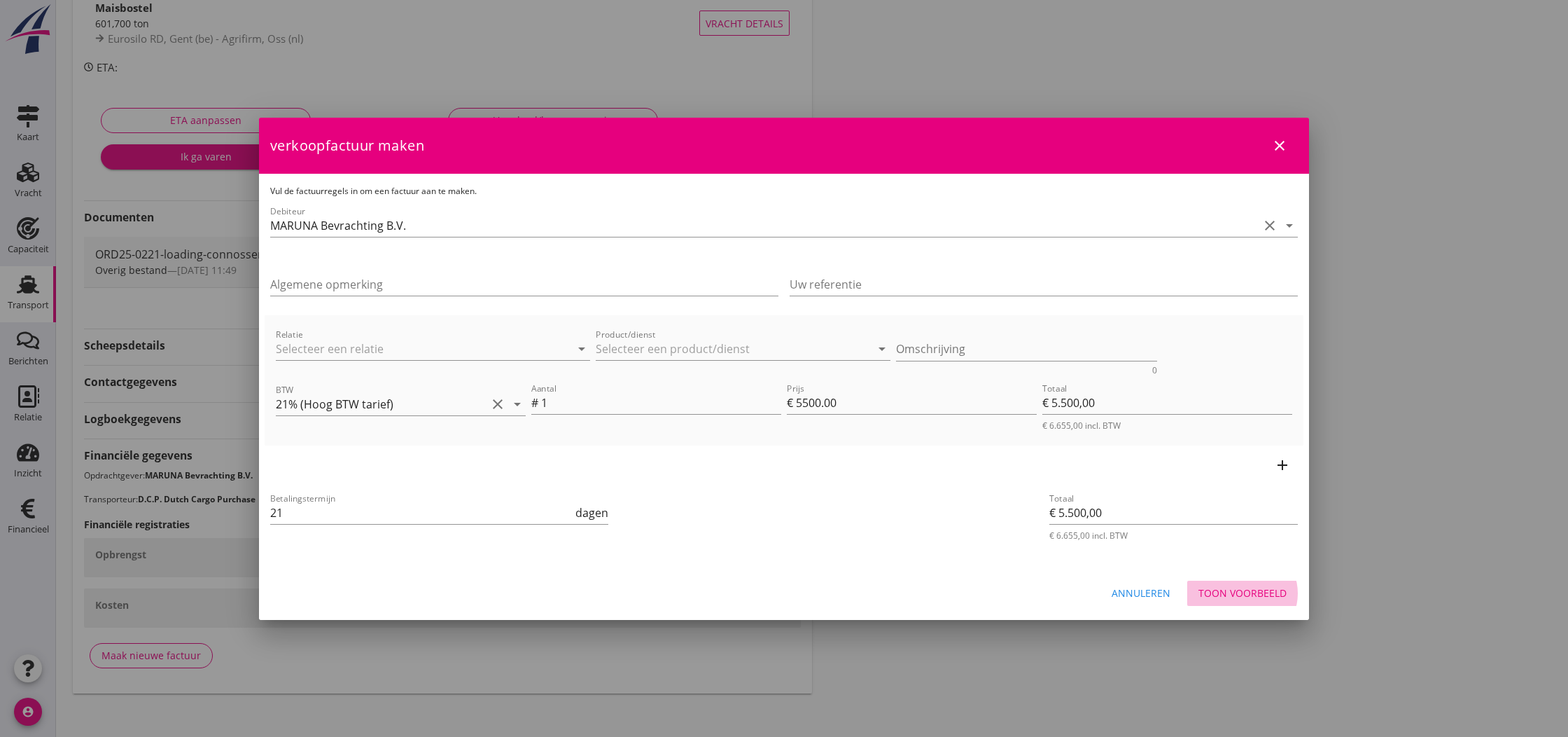
click at [1257, 590] on div "Toon voorbeeld" at bounding box center [1242, 593] width 88 height 15
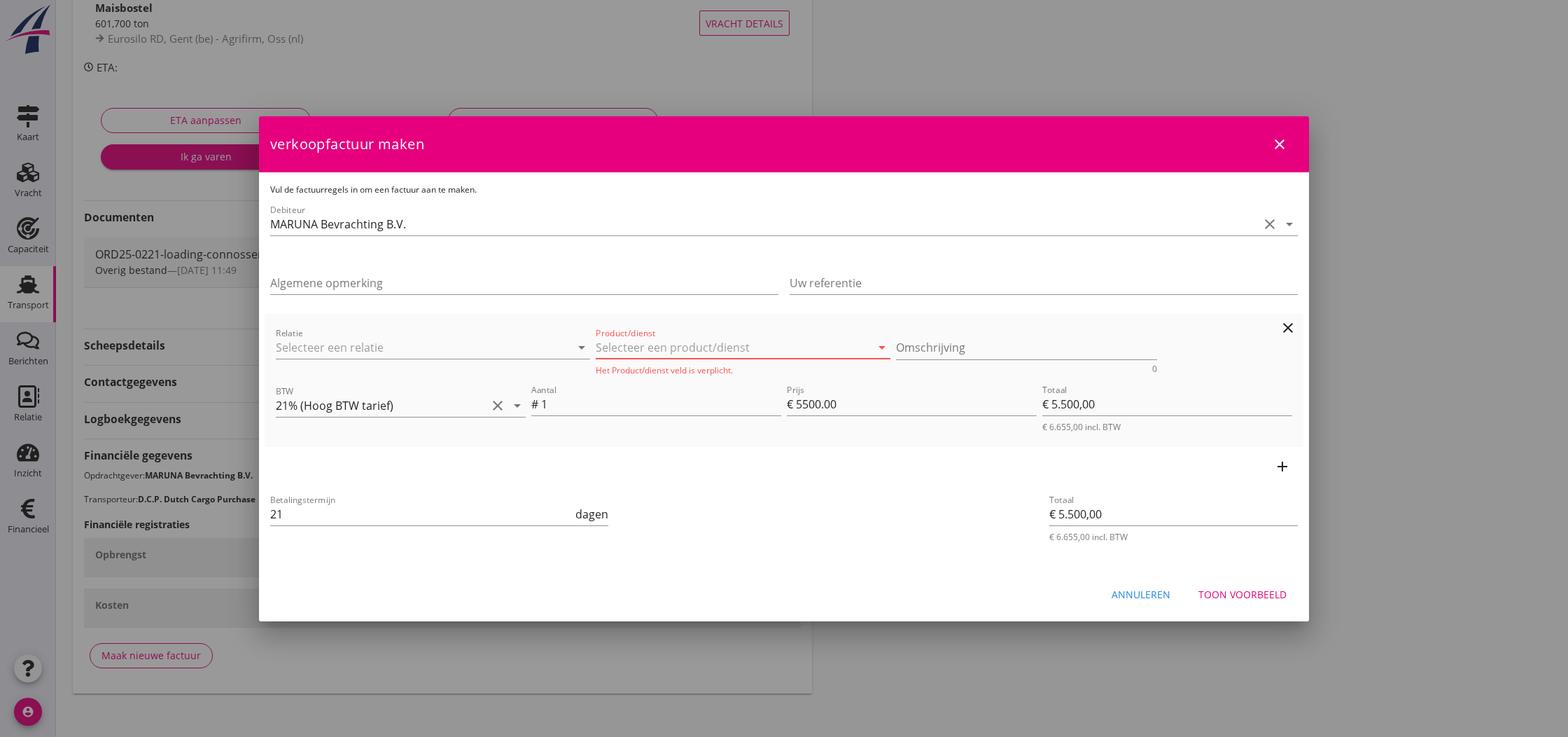
click at [631, 352] on input "Product/dienst" at bounding box center [733, 347] width 275 height 23
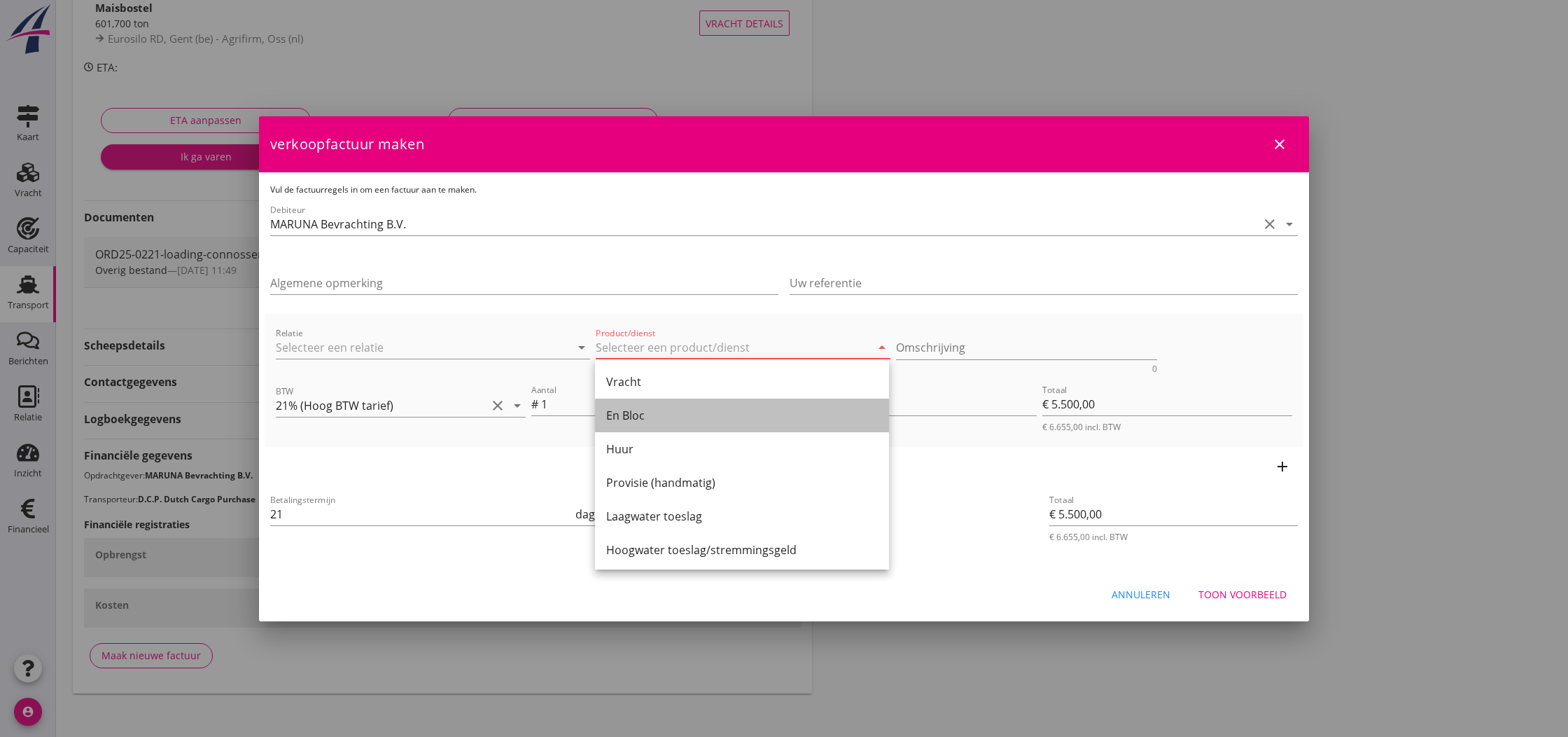
click at [631, 415] on div "En Bloc" at bounding box center [742, 415] width 271 height 17
type input "En Bloc"
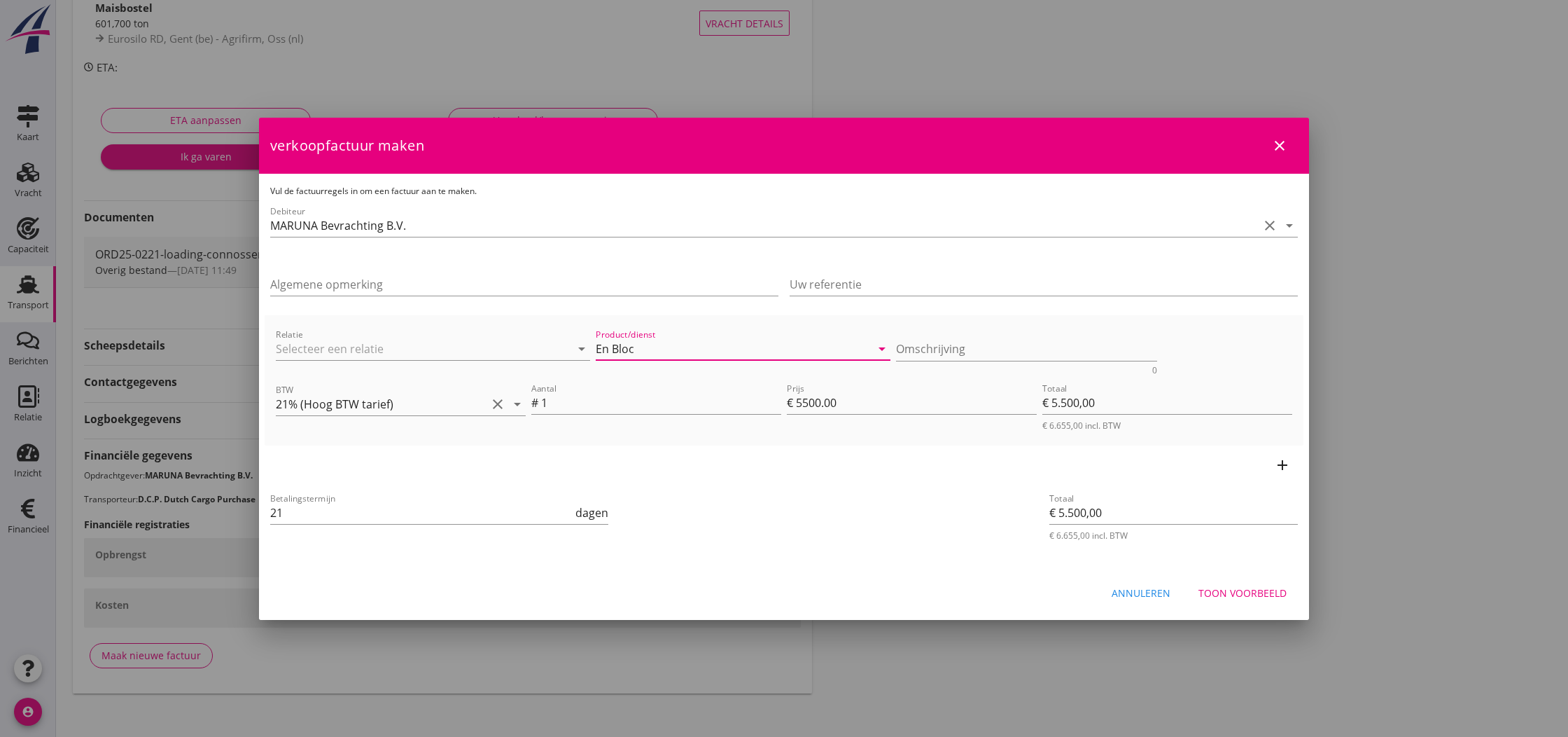
click at [1272, 594] on div "Toon voorbeeld" at bounding box center [1242, 593] width 88 height 15
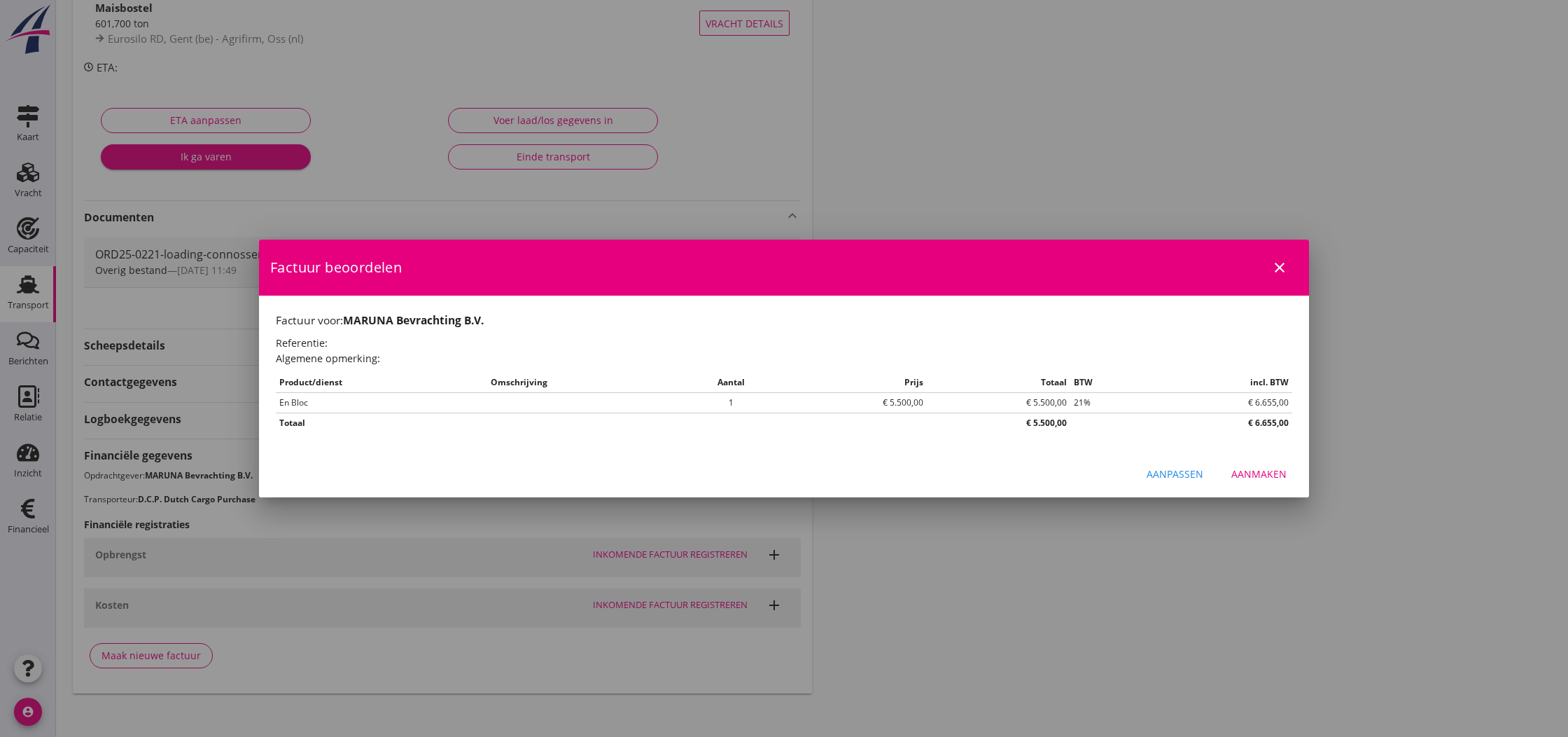
click at [1272, 474] on div "Aanmaken" at bounding box center [1259, 474] width 55 height 15
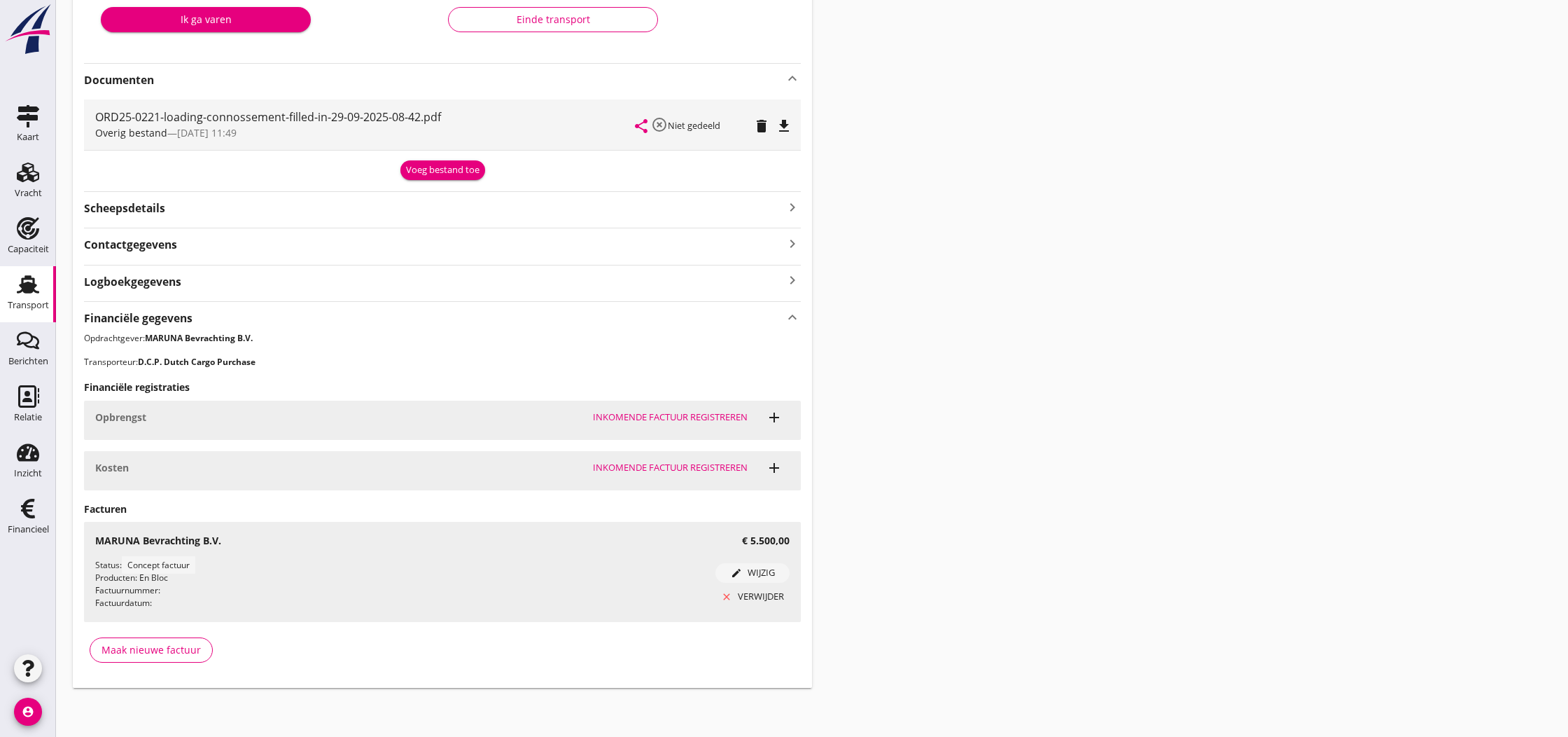
scroll to position [299, 0]
click at [33, 517] on use at bounding box center [28, 508] width 14 height 20
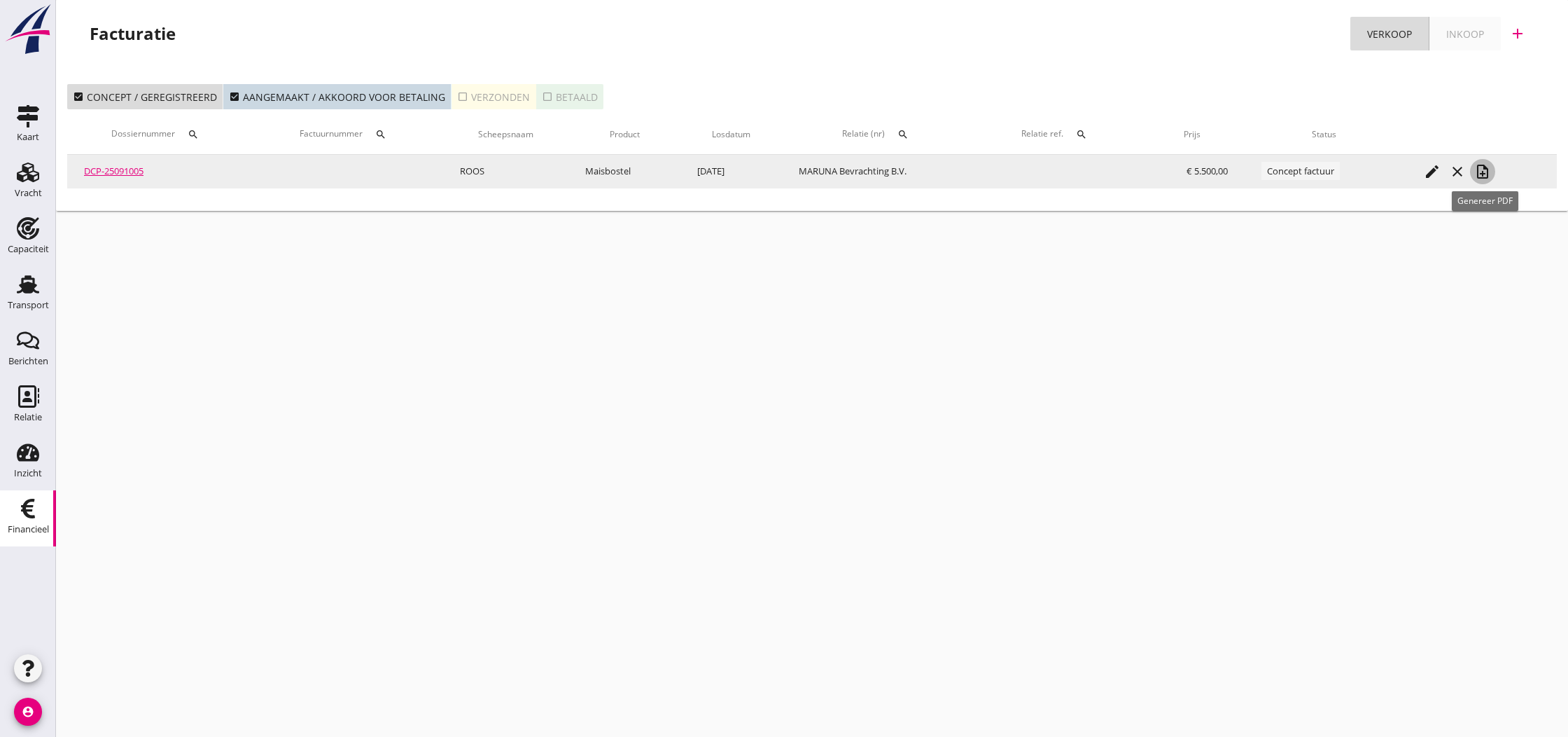
click at [1488, 171] on icon "note_add" at bounding box center [1482, 171] width 17 height 17
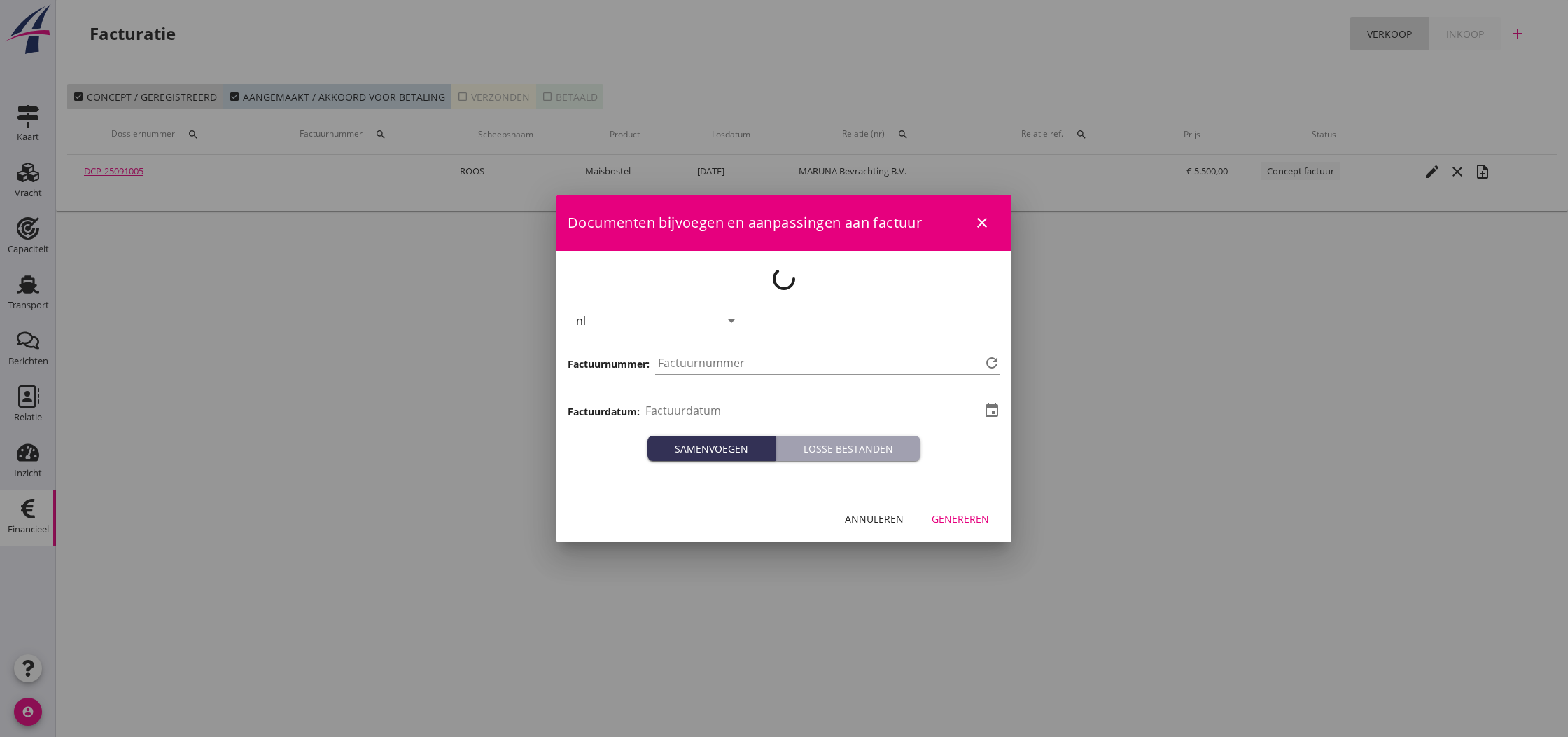
type input "[DATE]"
type input "810"
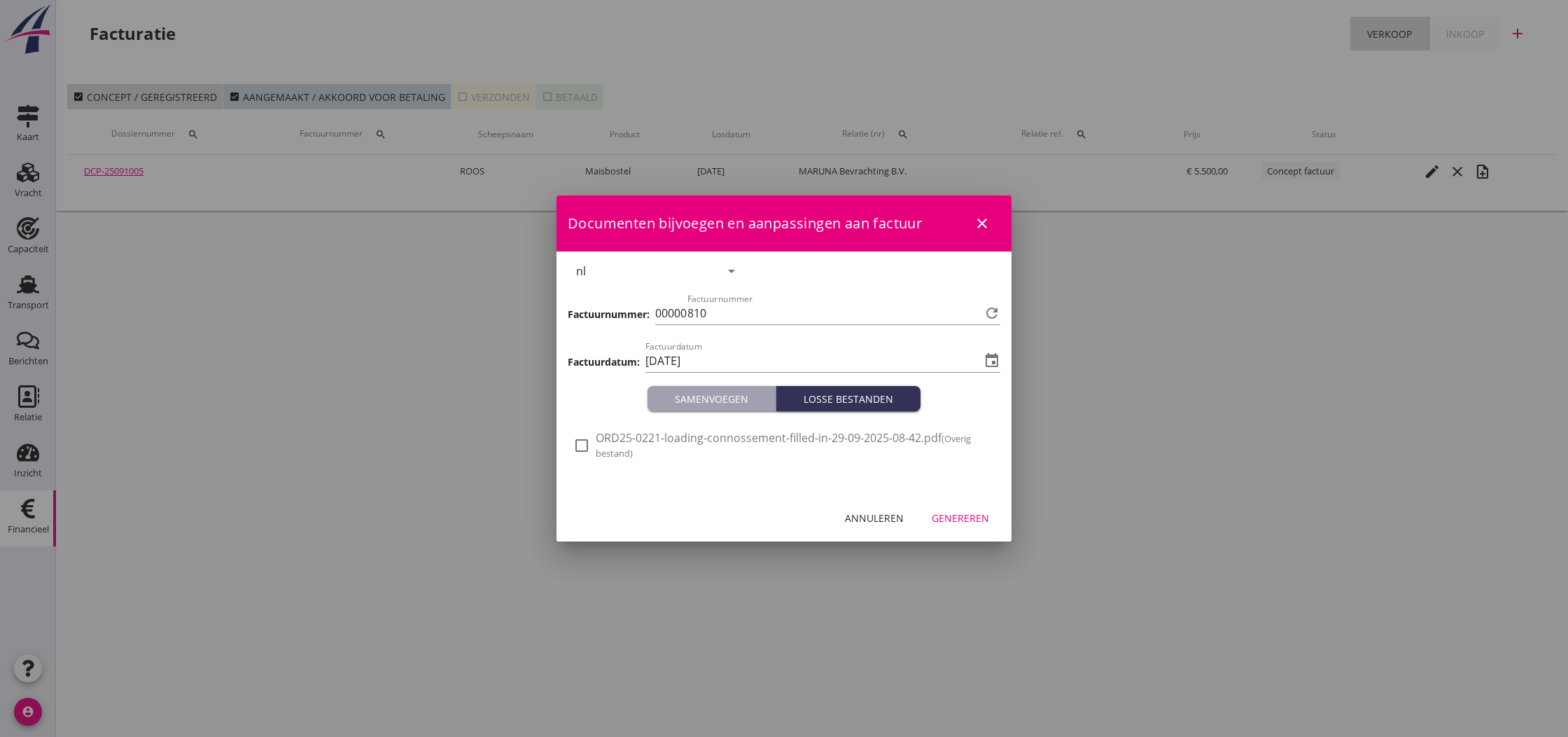
click at [983, 514] on div "Genereren" at bounding box center [960, 518] width 58 height 15
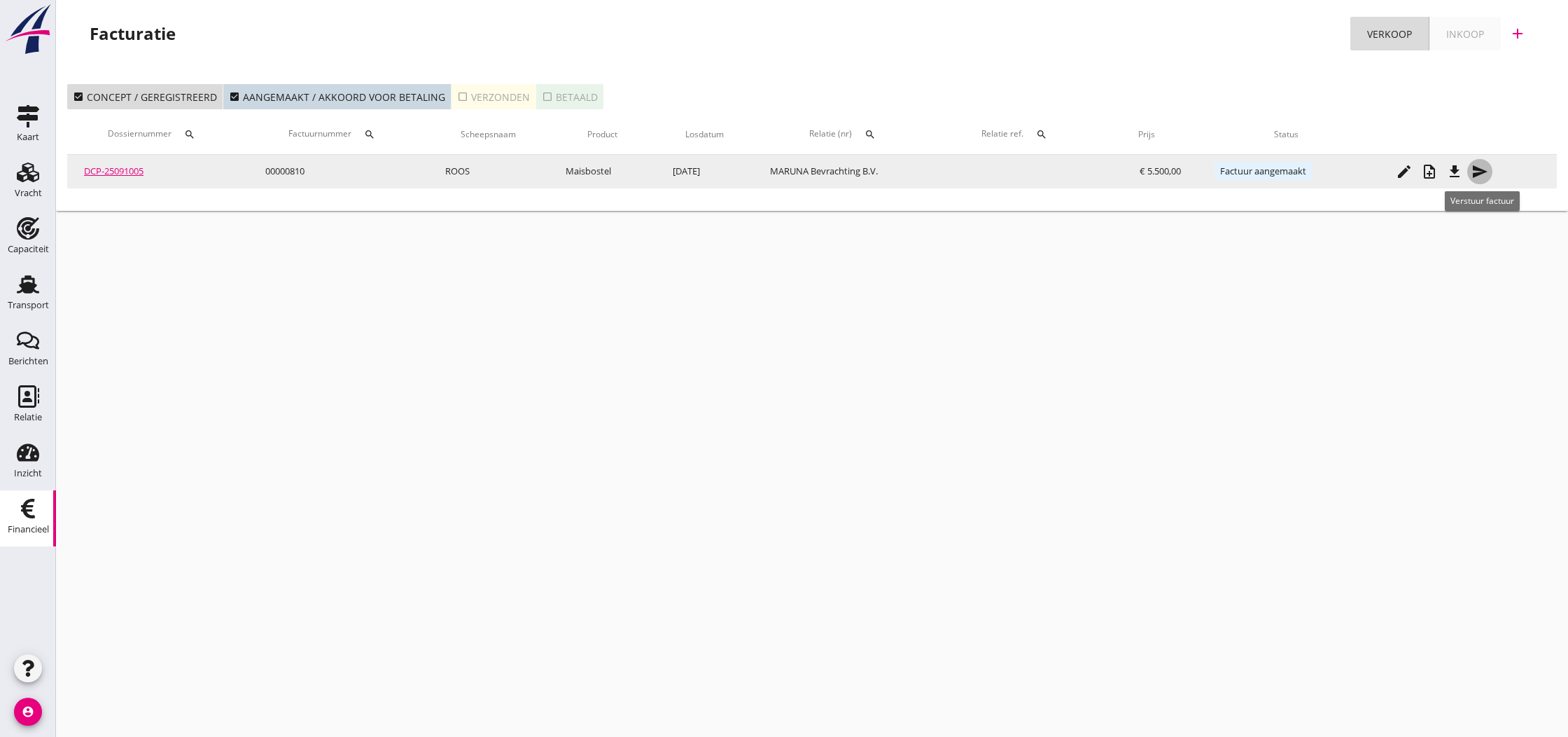
click at [1478, 169] on icon "send" at bounding box center [1479, 171] width 17 height 17
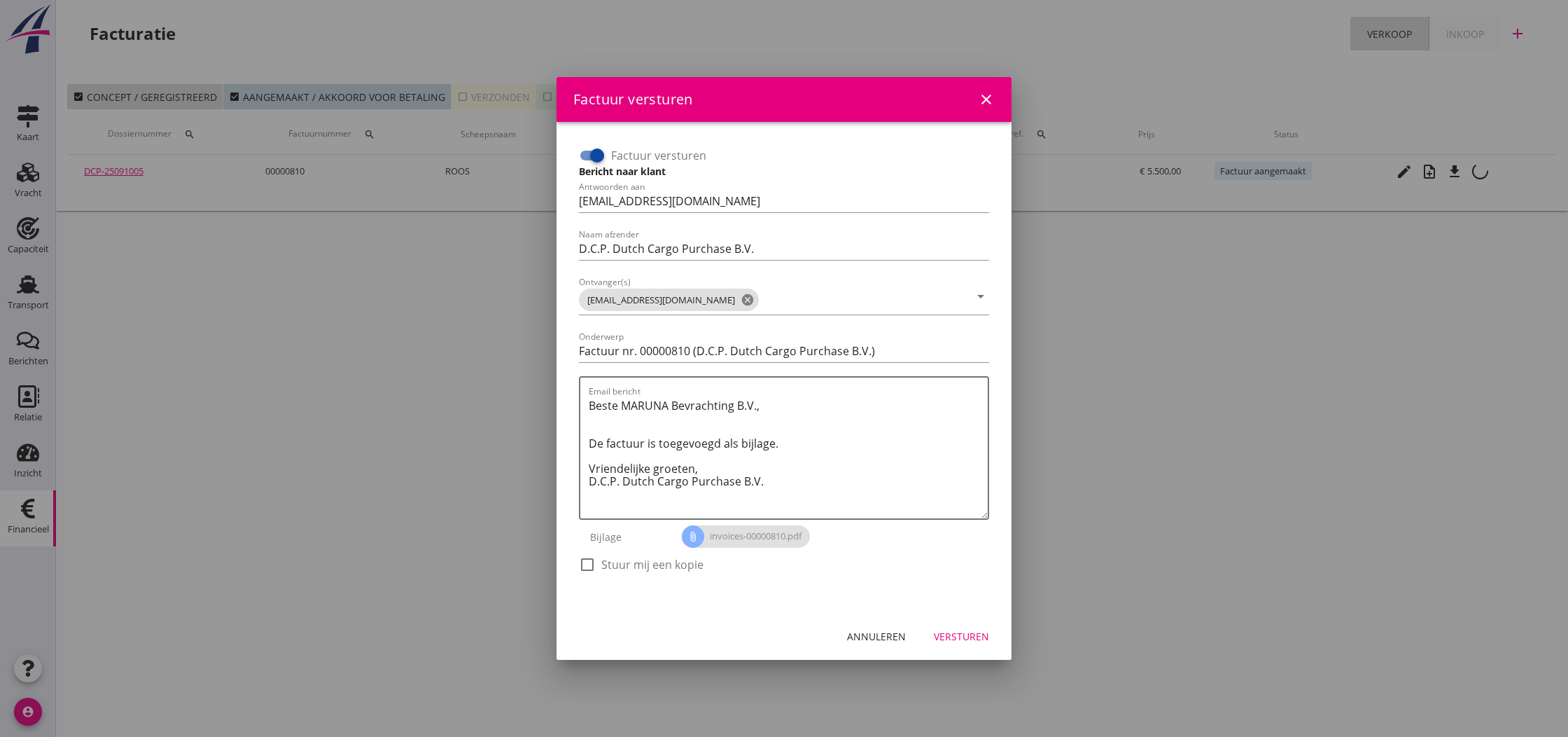
click at [888, 640] on div "Annuleren" at bounding box center [876, 636] width 59 height 15
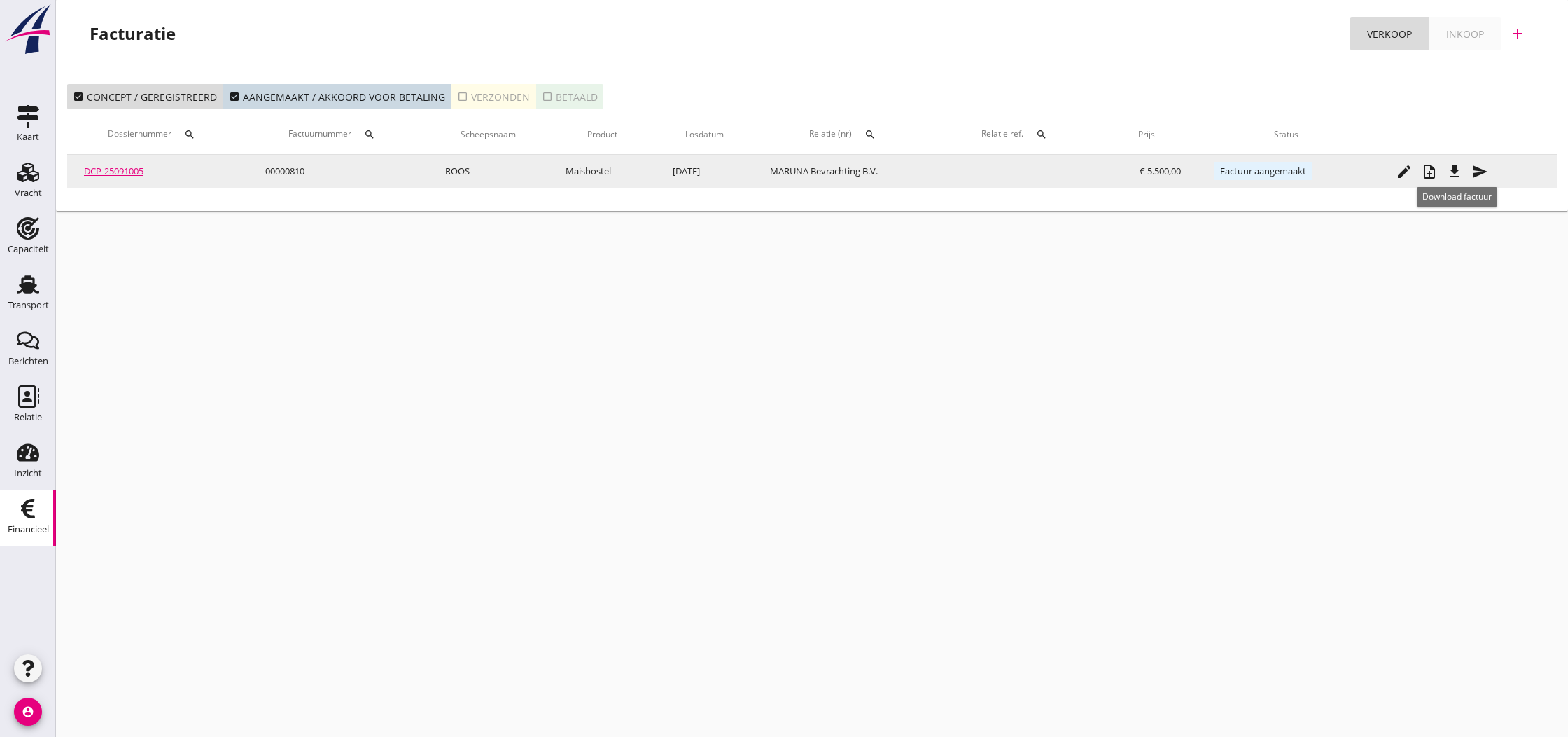
click at [1461, 173] on icon "file_download" at bounding box center [1454, 171] width 17 height 17
click at [1479, 169] on icon "send" at bounding box center [1479, 171] width 17 height 17
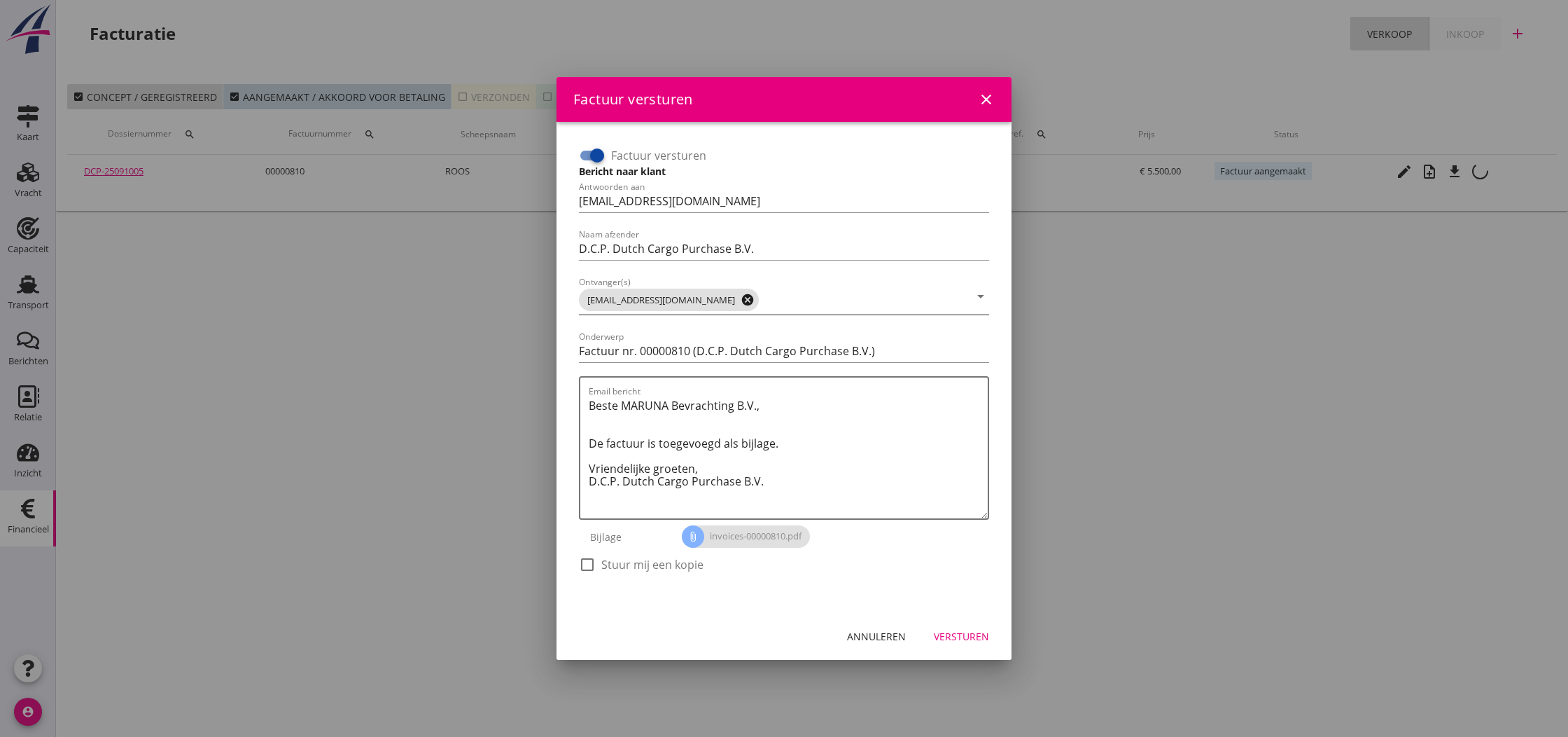
click at [740, 300] on icon "cancel" at bounding box center [747, 299] width 14 height 14
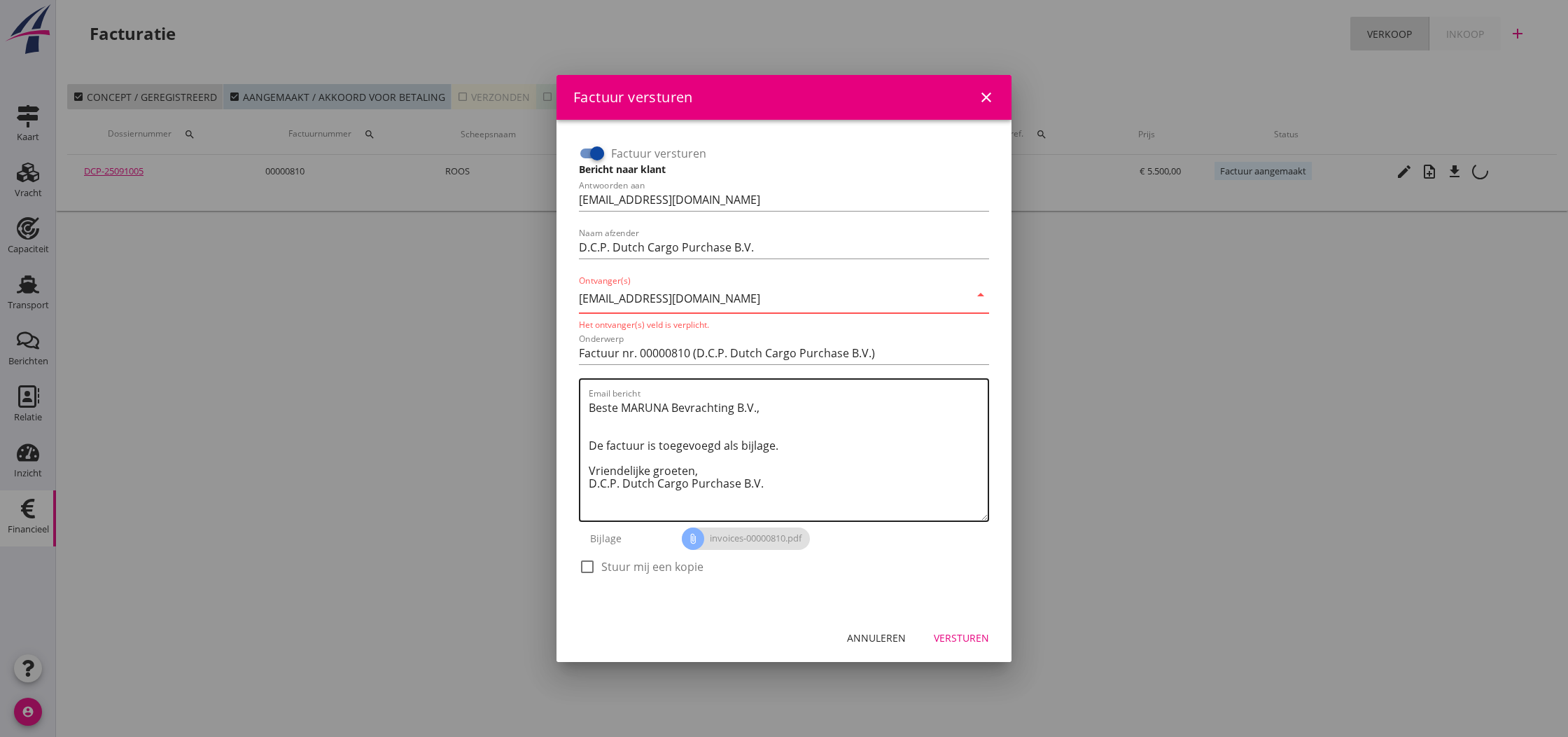
type input "[EMAIL_ADDRESS][DOMAIN_NAME]"
click at [795, 428] on textarea "Beste MARUNA Bevrachting B.V., De factuur is toegevoegd als bijlage. Vriendelij…" at bounding box center [788, 458] width 399 height 124
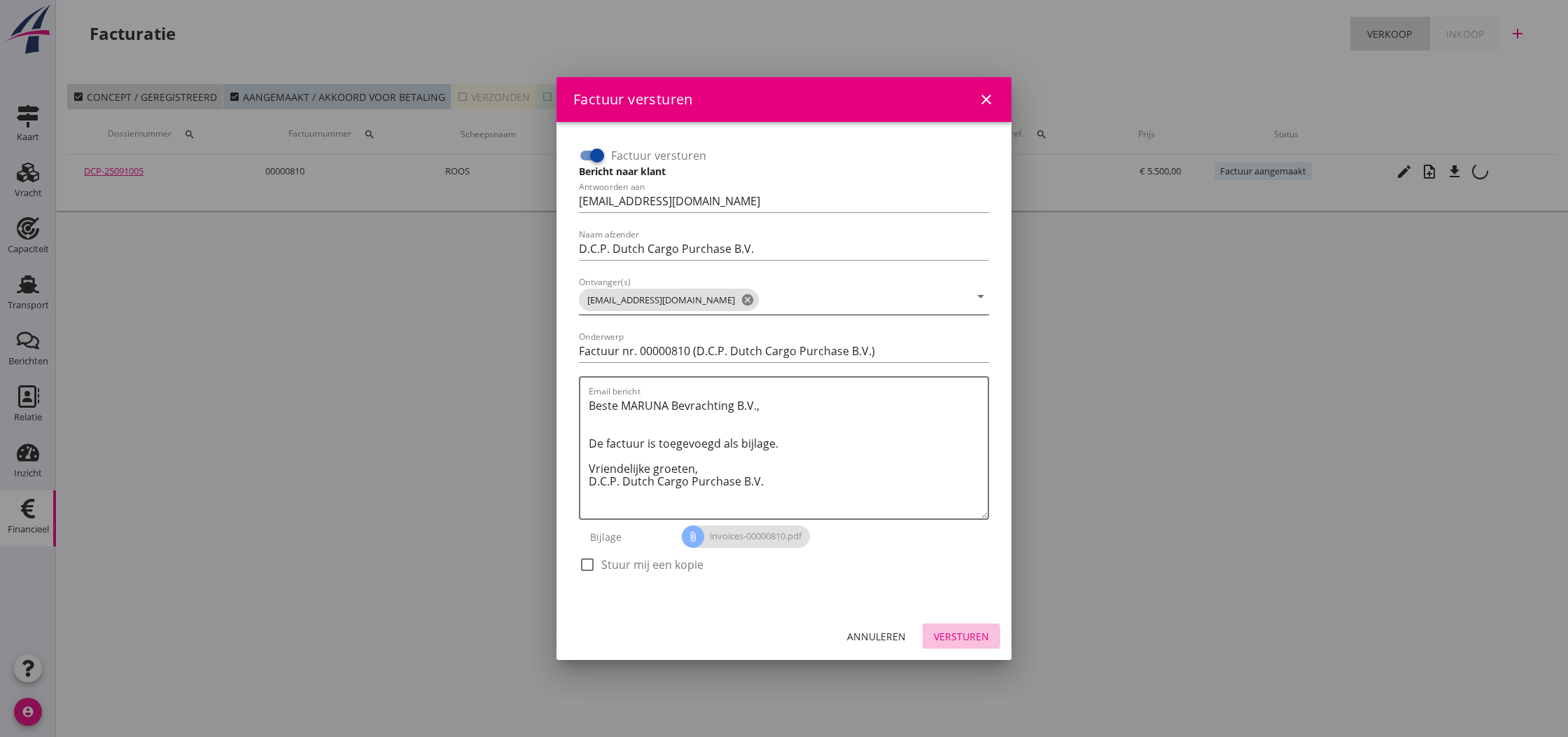
click at [969, 638] on div "Versturen" at bounding box center [961, 636] width 55 height 15
